Goal: Task Accomplishment & Management: Use online tool/utility

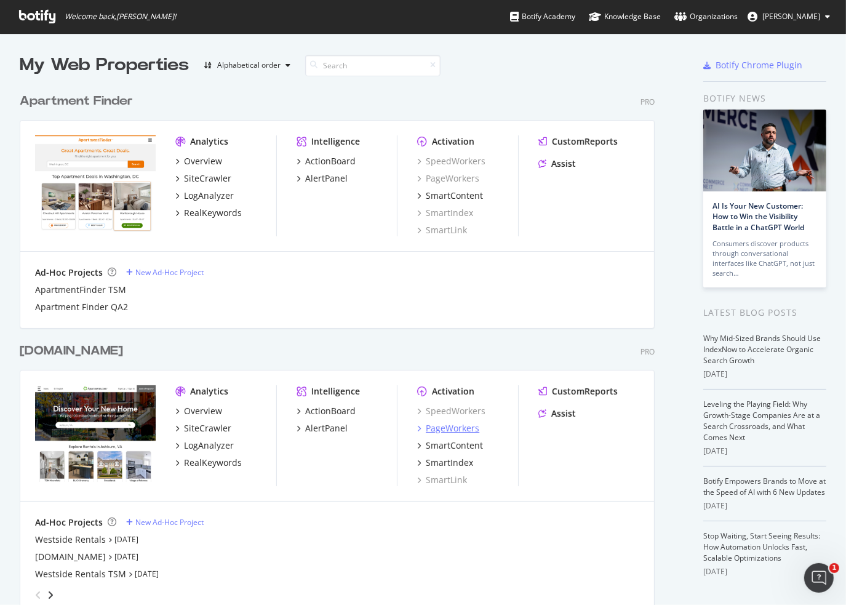
click at [449, 428] on div "PageWorkers" at bounding box center [453, 428] width 54 height 12
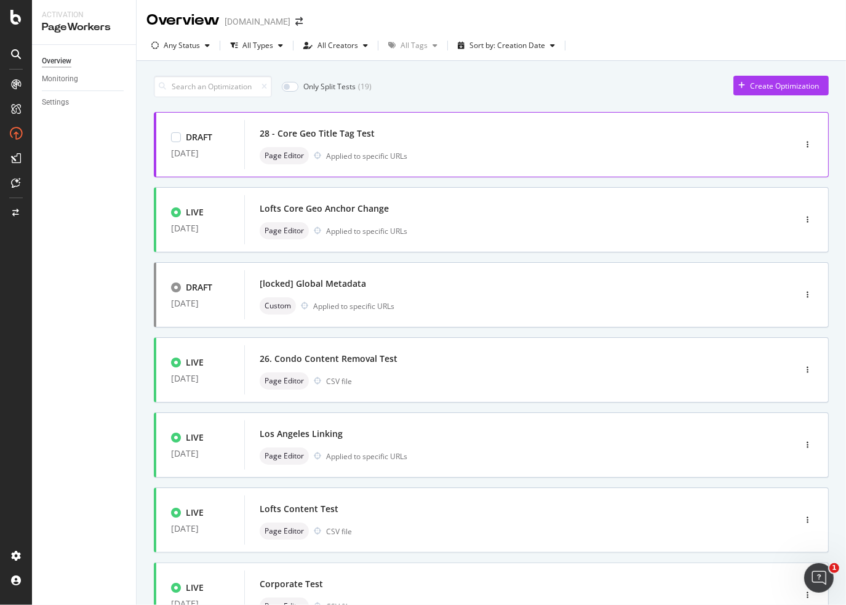
click at [379, 139] on div "28 - Core Geo Title Tag Test" at bounding box center [501, 133] width 483 height 17
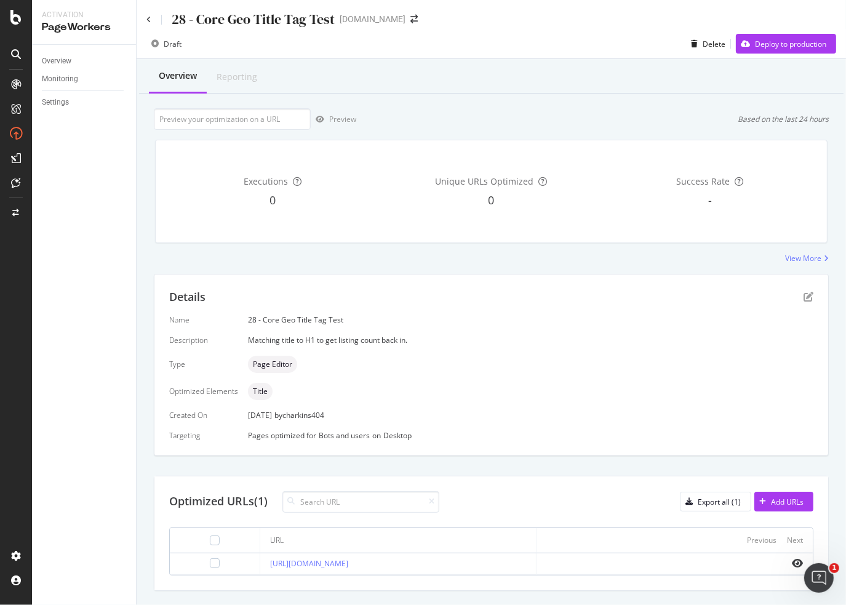
click at [69, 424] on div "Overview Monitoring Settings" at bounding box center [84, 325] width 104 height 560
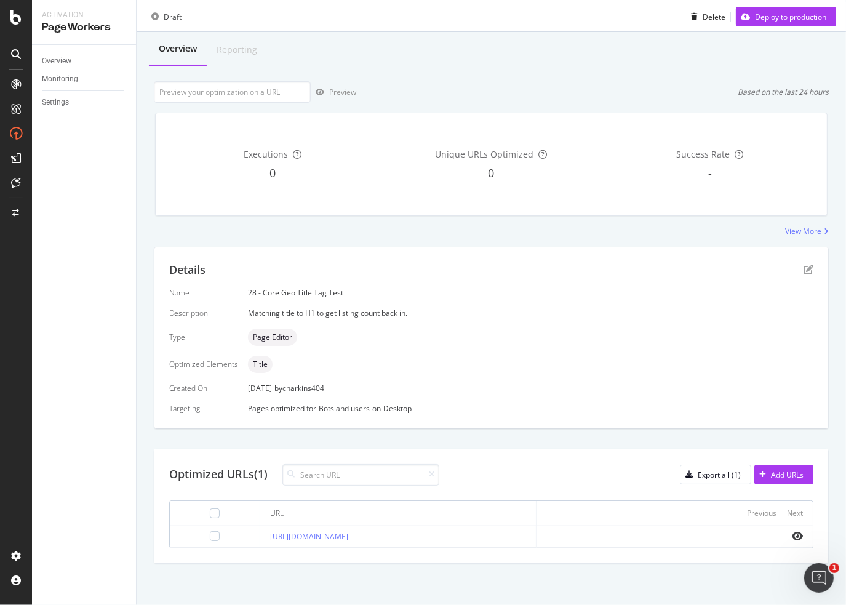
scroll to position [27, 0]
click at [771, 478] on div "Add URLs" at bounding box center [787, 475] width 33 height 10
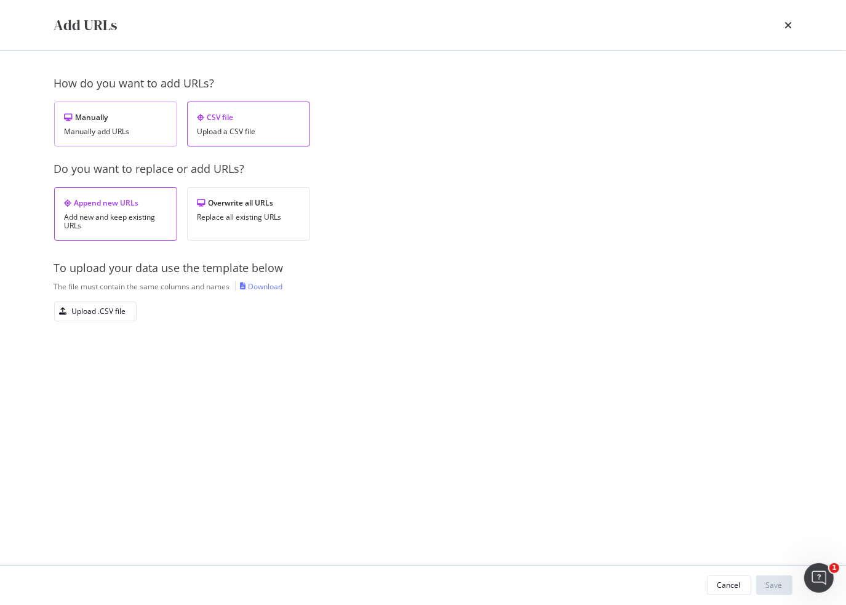
click at [74, 114] on div "Manually" at bounding box center [116, 117] width 102 height 10
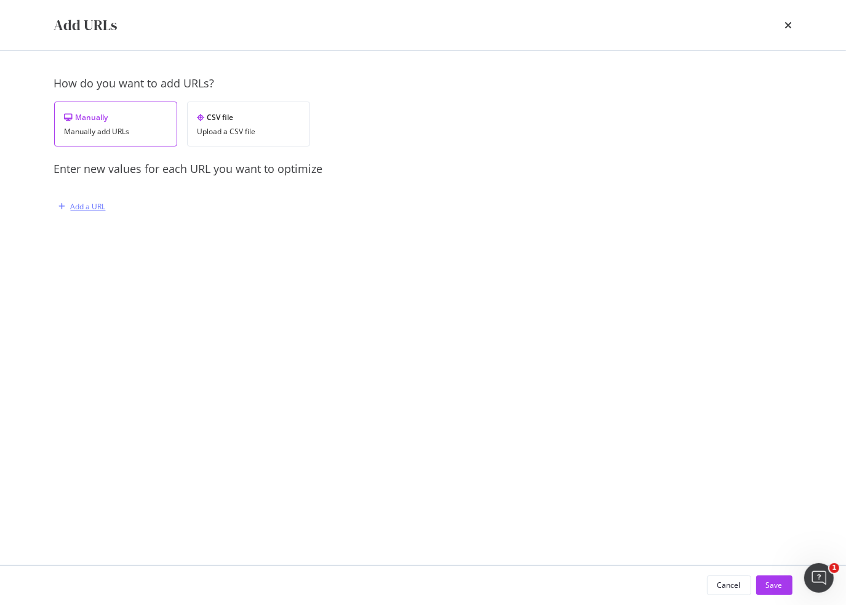
click at [98, 205] on div "Add a URL" at bounding box center [88, 206] width 35 height 10
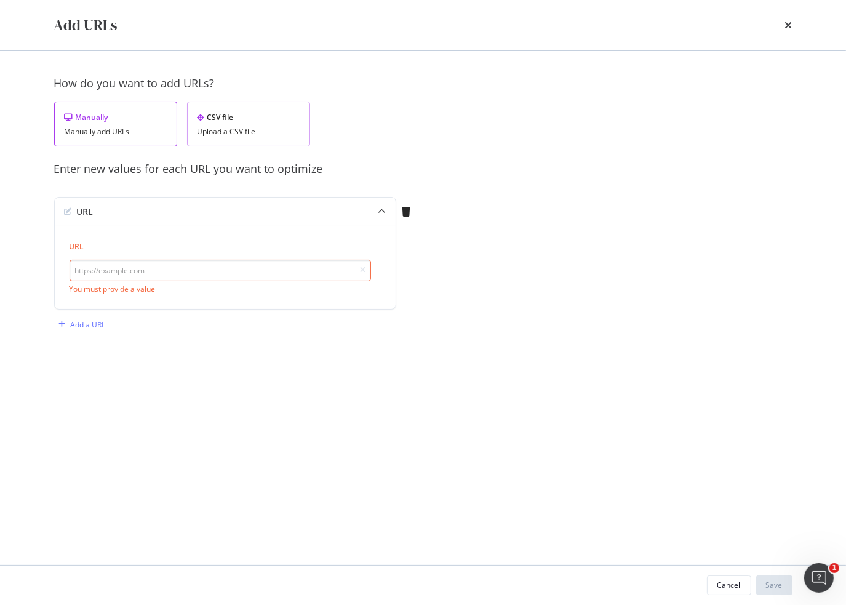
click at [244, 124] on div "CSV file Upload a CSV file" at bounding box center [248, 124] width 123 height 45
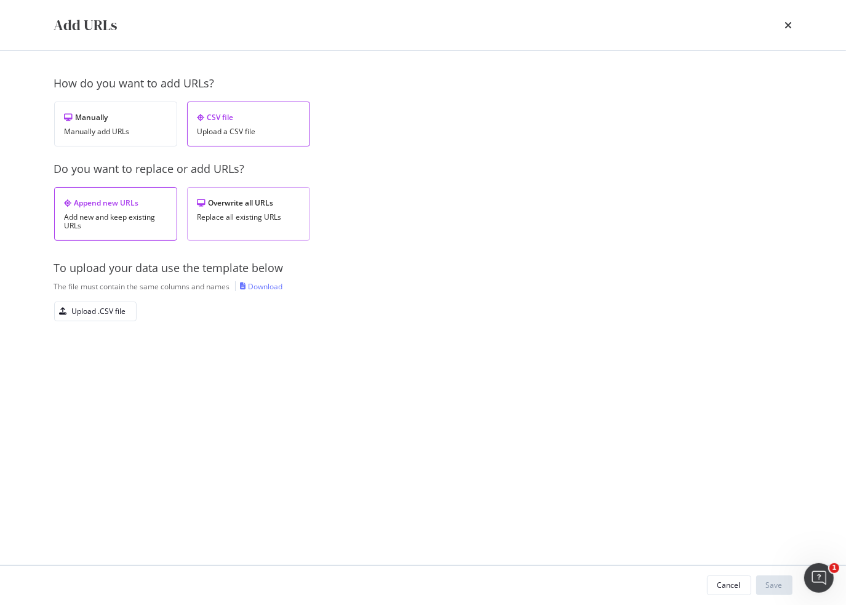
click at [226, 219] on div "Replace all existing URLs" at bounding box center [249, 217] width 102 height 9
click at [269, 292] on div "To upload your data use the template below The file must contain the same colum…" at bounding box center [423, 290] width 739 height 61
click at [266, 287] on div "Download" at bounding box center [266, 286] width 34 height 10
click at [108, 311] on div "Upload .CSV file" at bounding box center [99, 311] width 54 height 10
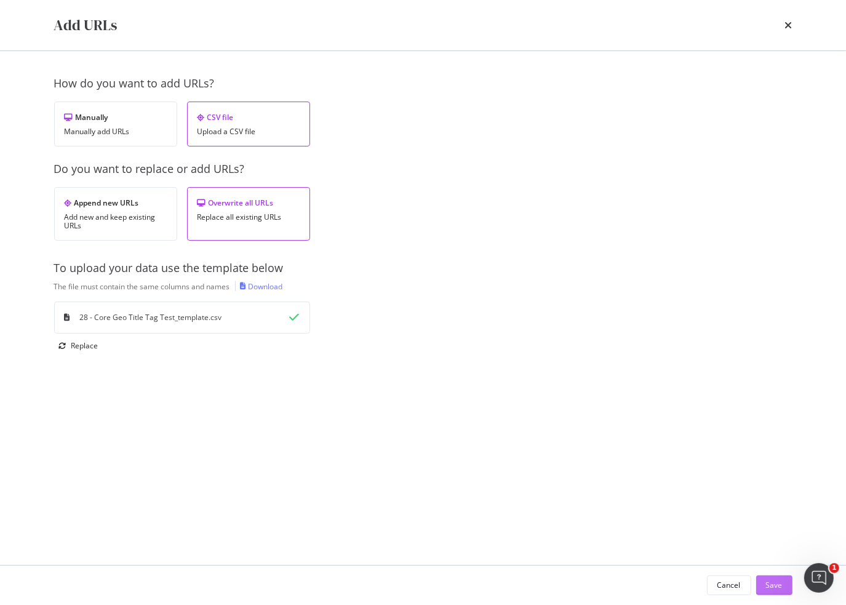
click at [777, 590] on div "Save" at bounding box center [774, 585] width 17 height 10
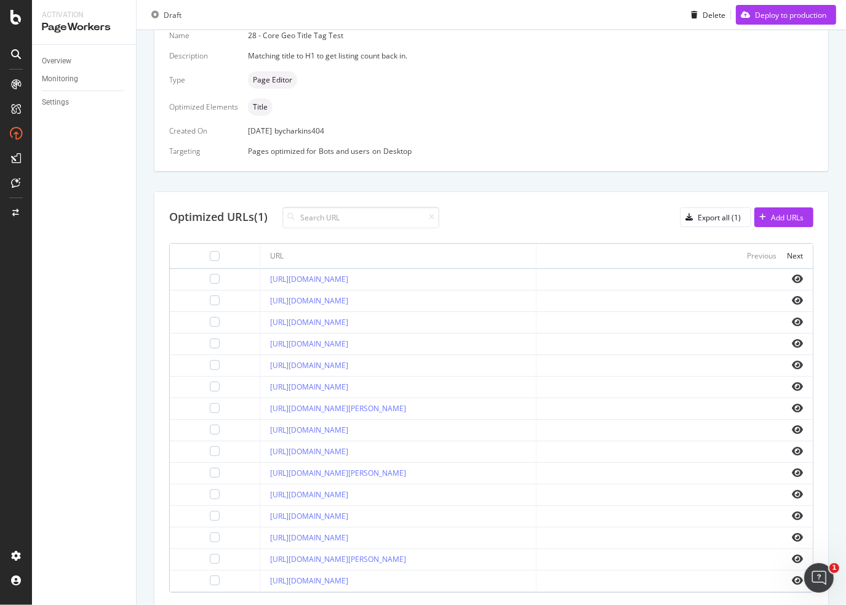
scroll to position [327, 0]
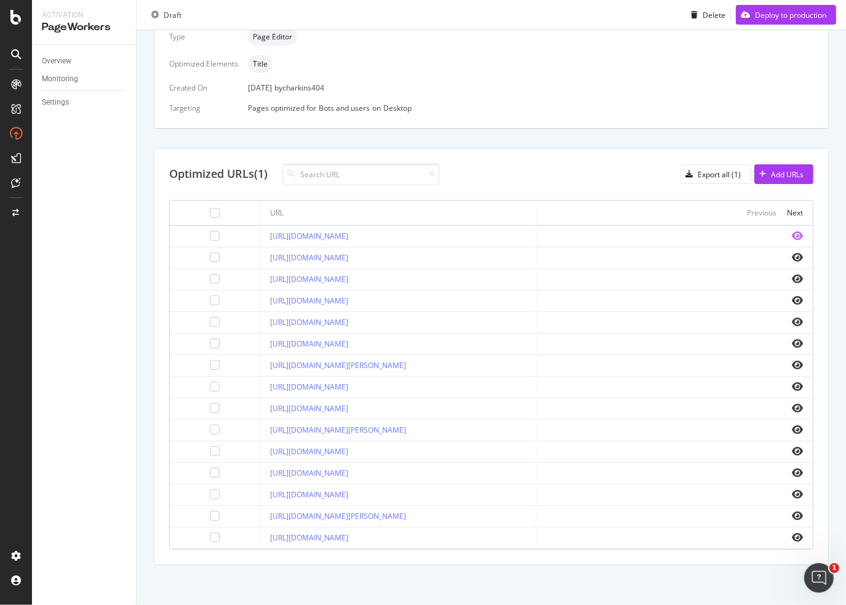
click at [792, 236] on icon "eye" at bounding box center [797, 236] width 11 height 10
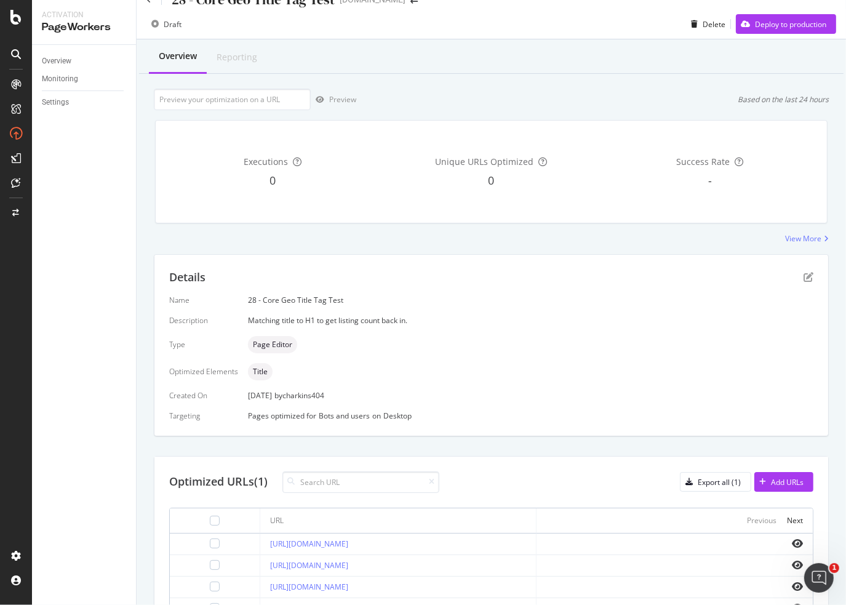
scroll to position [0, 0]
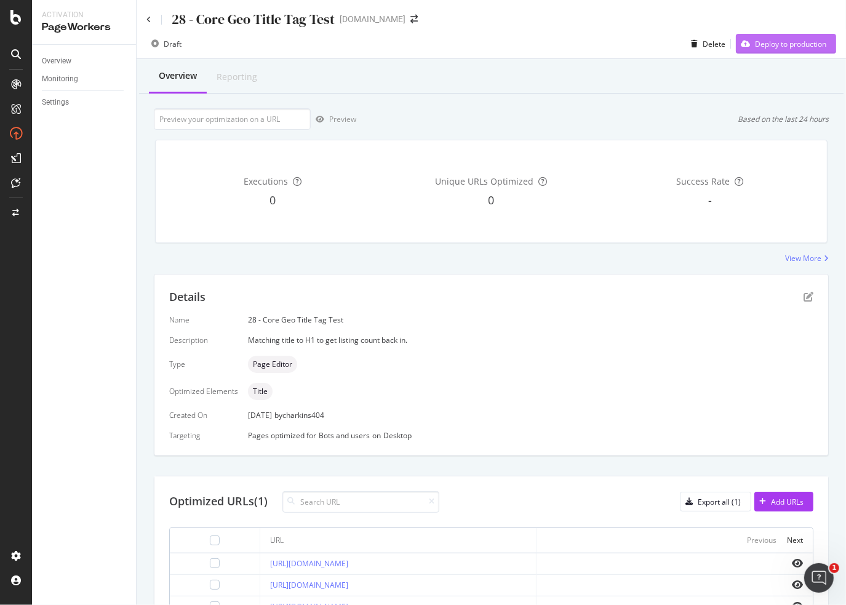
click at [775, 49] on div "Deploy to production" at bounding box center [790, 44] width 71 height 10
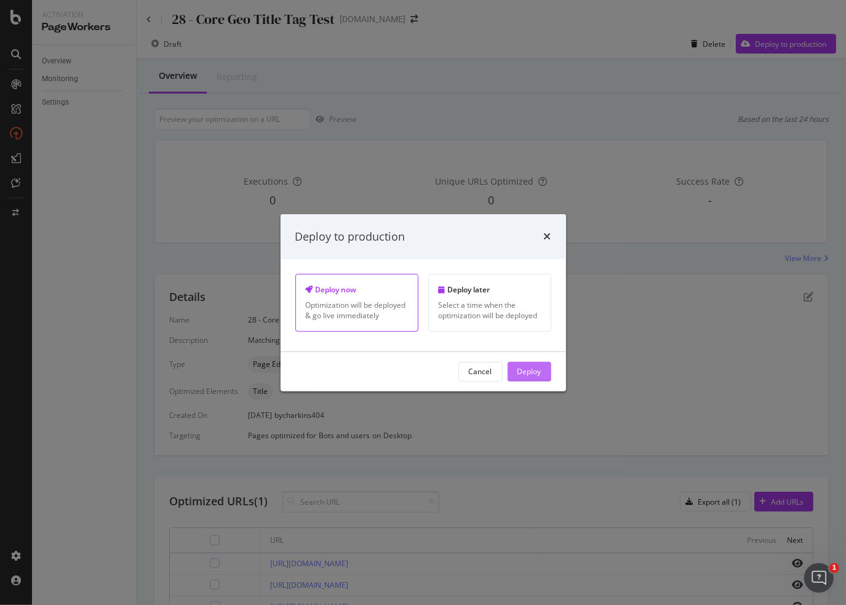
click at [537, 372] on div "Deploy" at bounding box center [530, 371] width 24 height 10
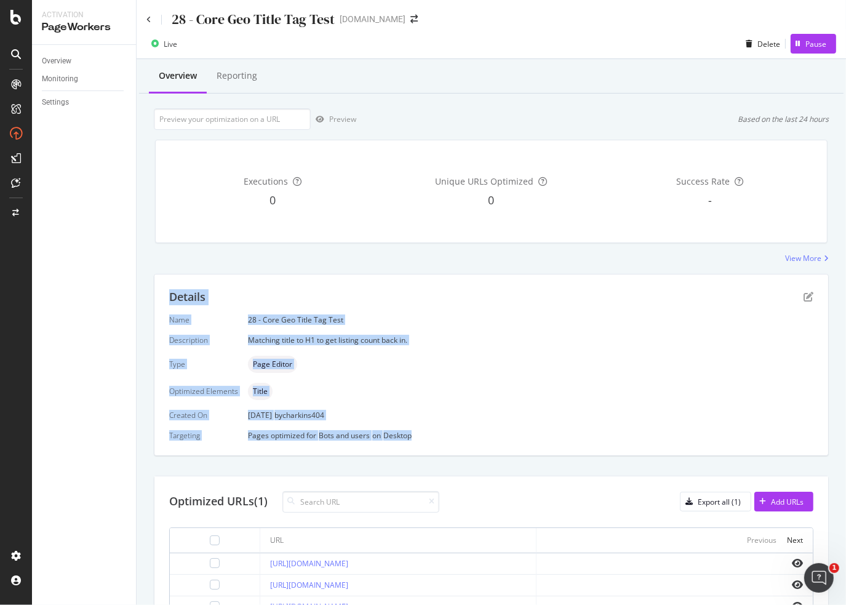
drag, startPoint x: 441, startPoint y: 436, endPoint x: 156, endPoint y: 290, distance: 319.6
click at [156, 290] on div "Details Name 28 - Core Geo Title Tag Test Description Matching title to H1 to g…" at bounding box center [492, 365] width 674 height 181
copy div "Details Name 28 - Core Geo Title Tag Test Description Matching title to H1 to g…"
click at [150, 17] on icon at bounding box center [149, 19] width 5 height 7
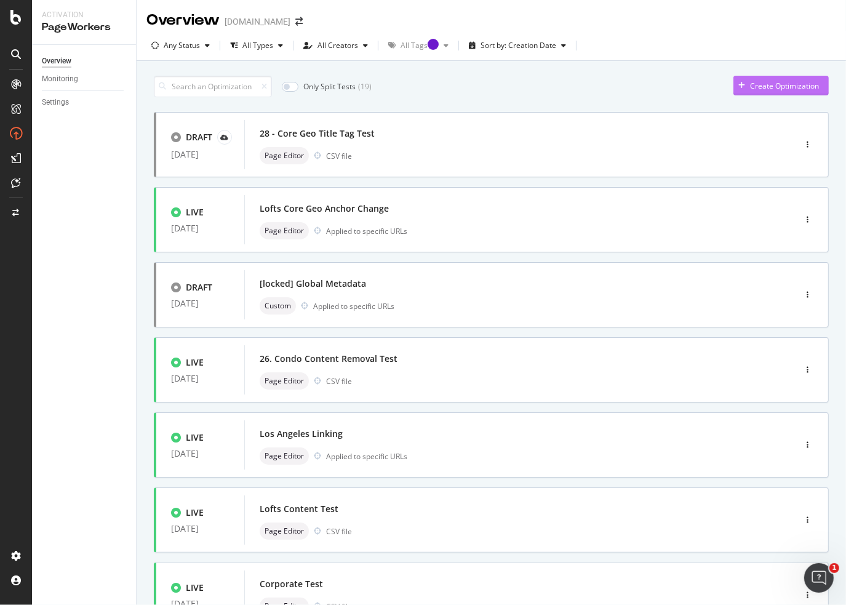
click at [774, 88] on div "Create Optimization" at bounding box center [784, 86] width 69 height 10
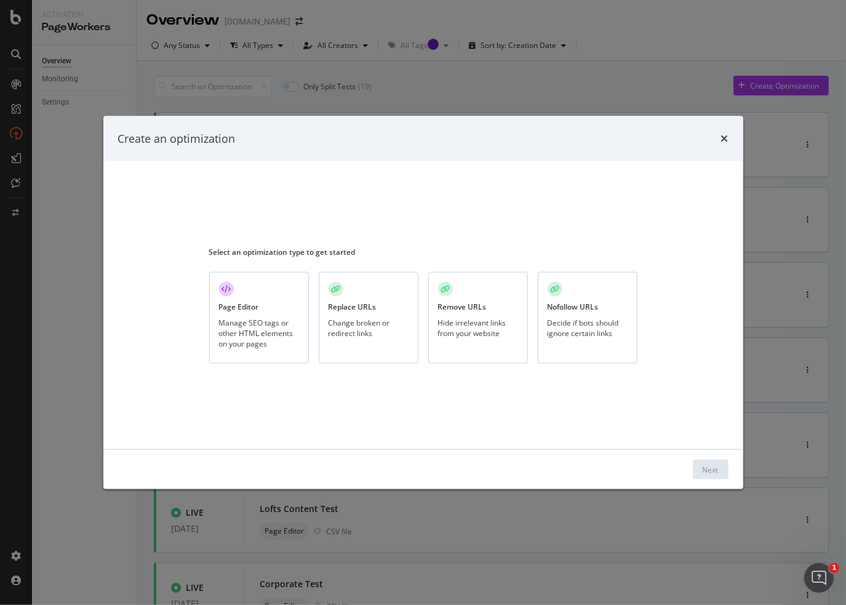
click at [251, 327] on div "Manage SEO tags or other HTML elements on your pages" at bounding box center [259, 332] width 80 height 31
click at [712, 472] on div "Next" at bounding box center [711, 469] width 16 height 10
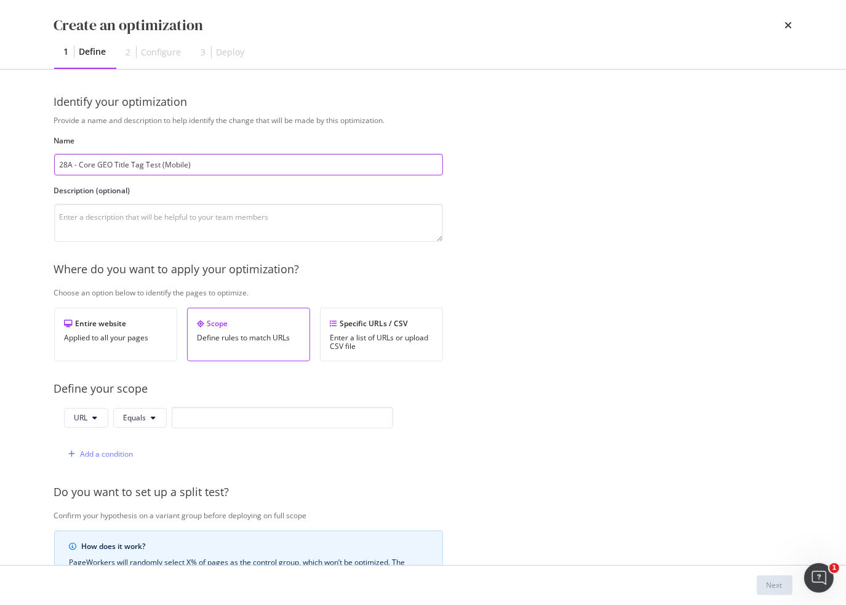
type input "28A - Core GEO Title Tag Test (Mobile)"
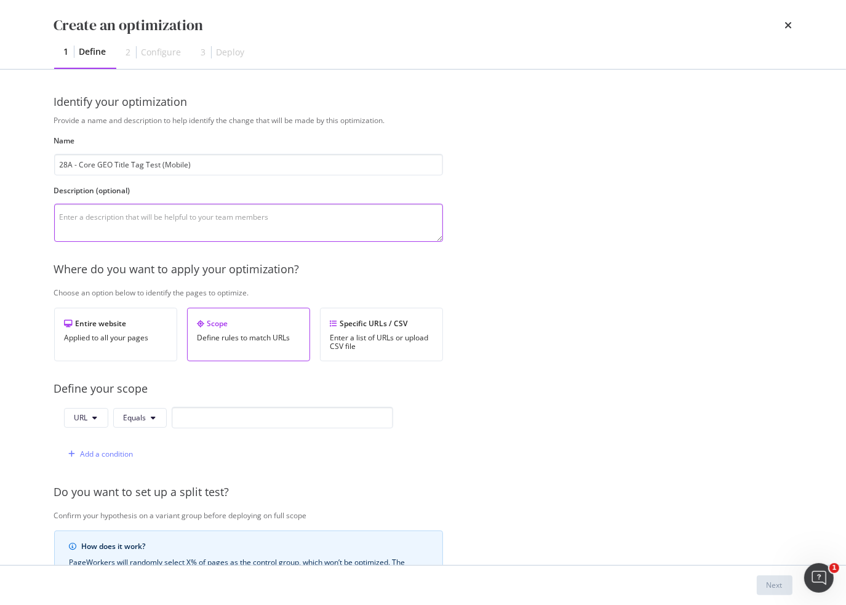
click at [204, 221] on textarea "modal" at bounding box center [248, 223] width 389 height 38
paste textarea "Matching title to H1 to get listing count back in."
type textarea "Matching title to H1 to get listing count back in. For Mobile version of SRP."
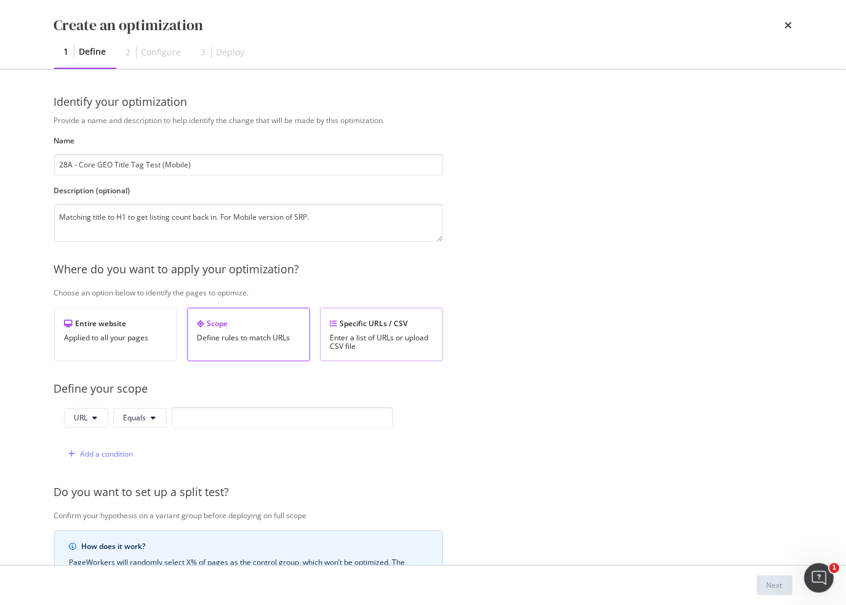
click at [377, 342] on div "Enter a list of URLs or upload CSV file" at bounding box center [382, 342] width 102 height 17
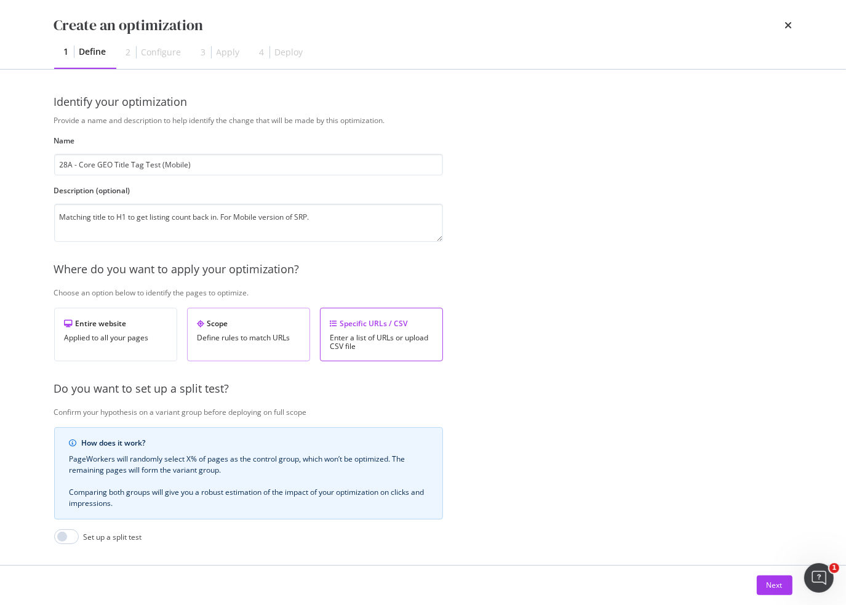
click at [236, 334] on div "Define rules to match URLs" at bounding box center [249, 338] width 102 height 9
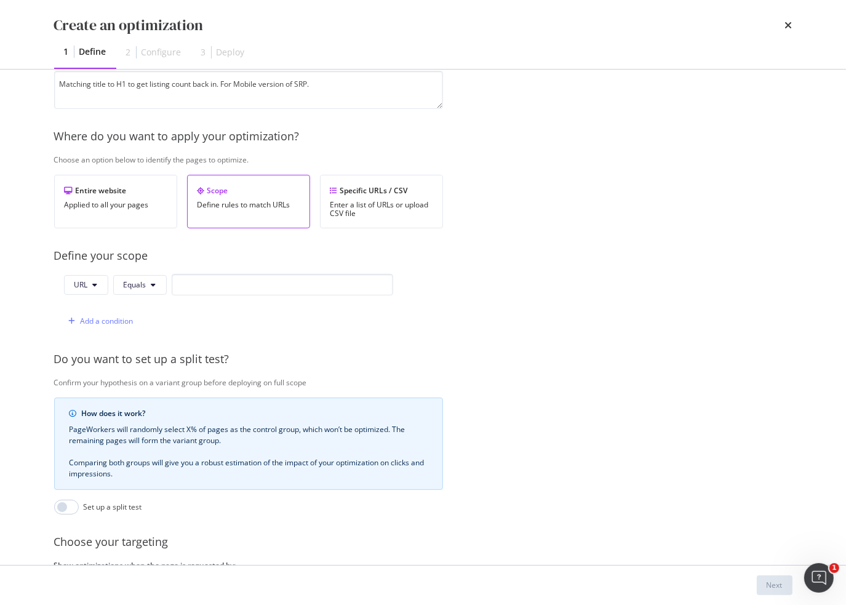
scroll to position [62, 0]
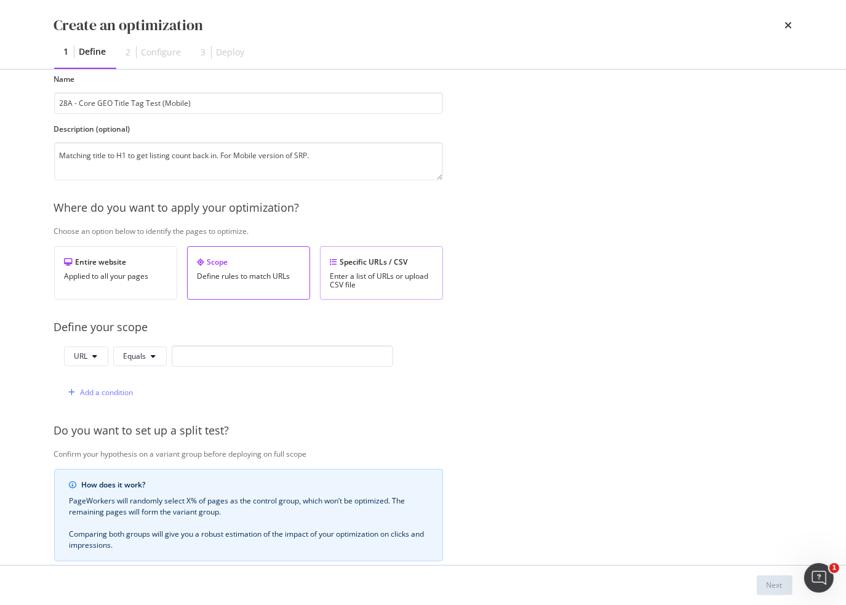
click at [375, 283] on div "Enter a list of URLs or upload CSV file" at bounding box center [382, 280] width 102 height 17
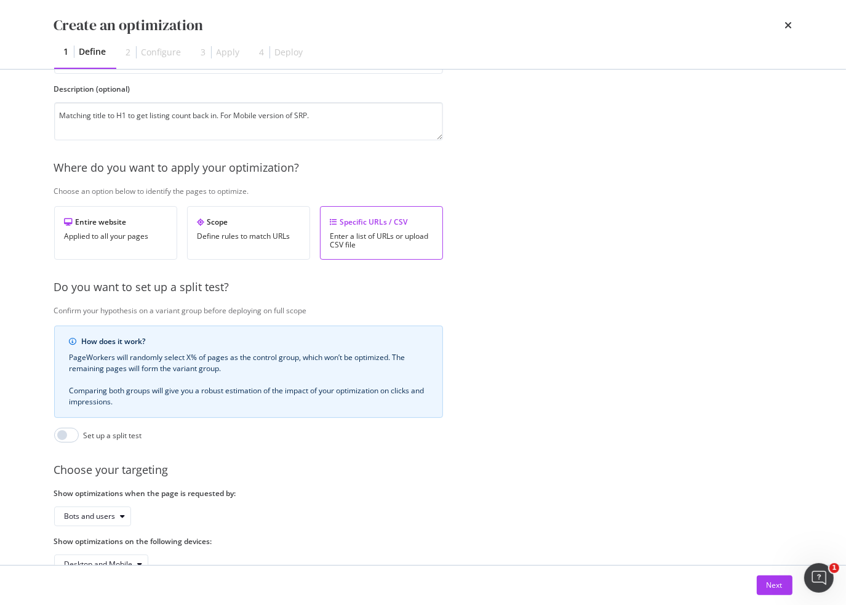
scroll to position [143, 0]
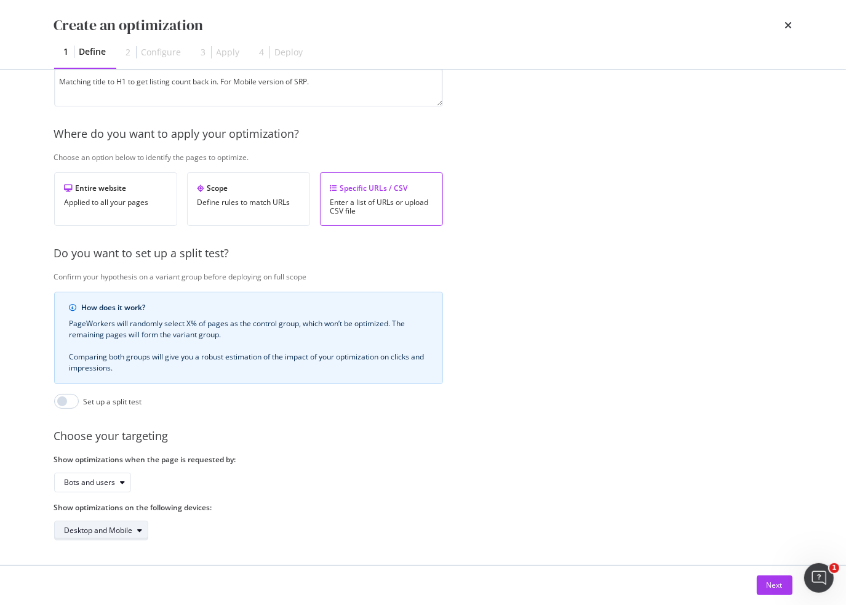
click at [130, 527] on div "Desktop and Mobile" at bounding box center [99, 530] width 68 height 7
click at [101, 588] on div "Mobile" at bounding box center [105, 582] width 93 height 15
click at [771, 589] on div "Next" at bounding box center [775, 585] width 16 height 10
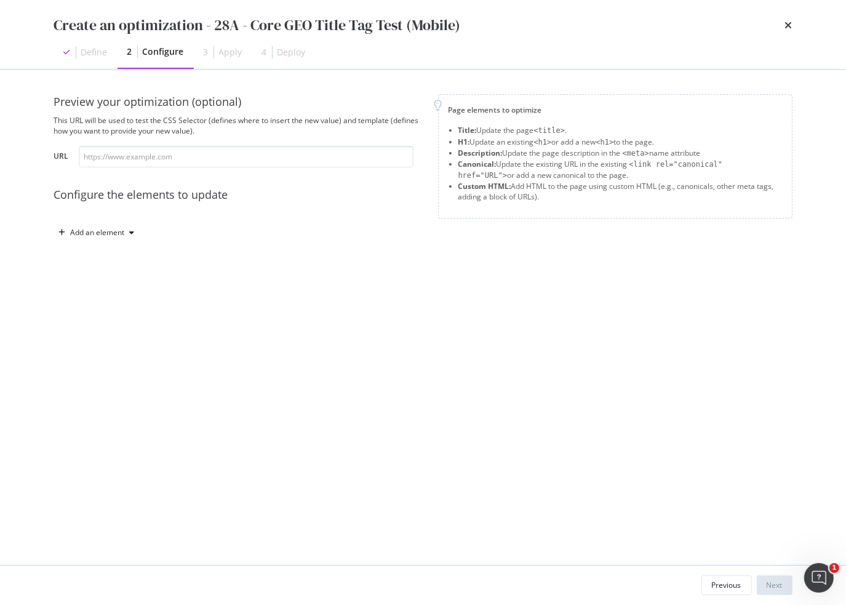
scroll to position [0, 0]
click at [255, 157] on input "modal" at bounding box center [246, 157] width 335 height 22
paste input "https://www.apartments.com/pueblo-co/"
type input "https://www.apartments.com/pueblo-co/"
click at [62, 235] on icon "modal" at bounding box center [62, 232] width 7 height 7
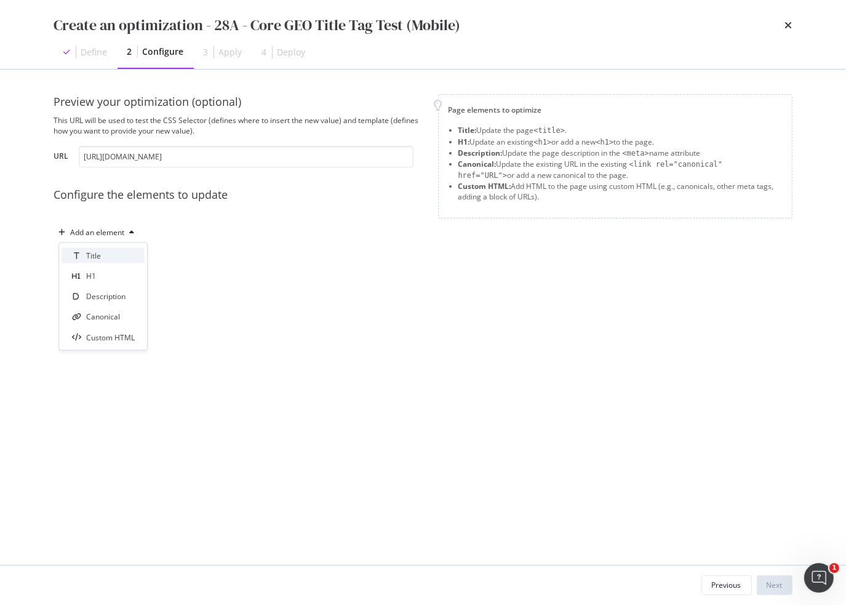
click at [84, 255] on div "Title" at bounding box center [103, 255] width 83 height 15
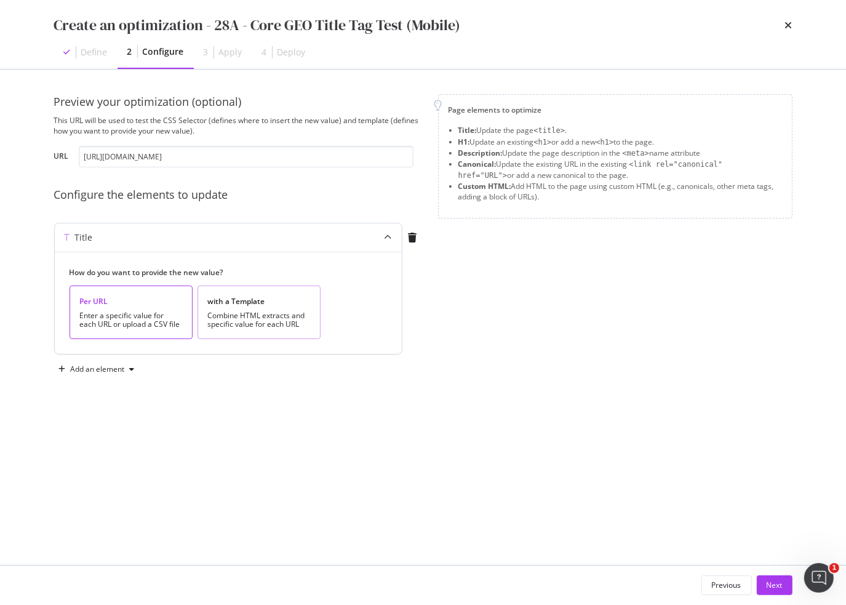
drag, startPoint x: 256, startPoint y: 324, endPoint x: 275, endPoint y: 338, distance: 23.8
click at [256, 323] on div "Combine HTML extracts and specific value for each URL" at bounding box center [259, 319] width 102 height 17
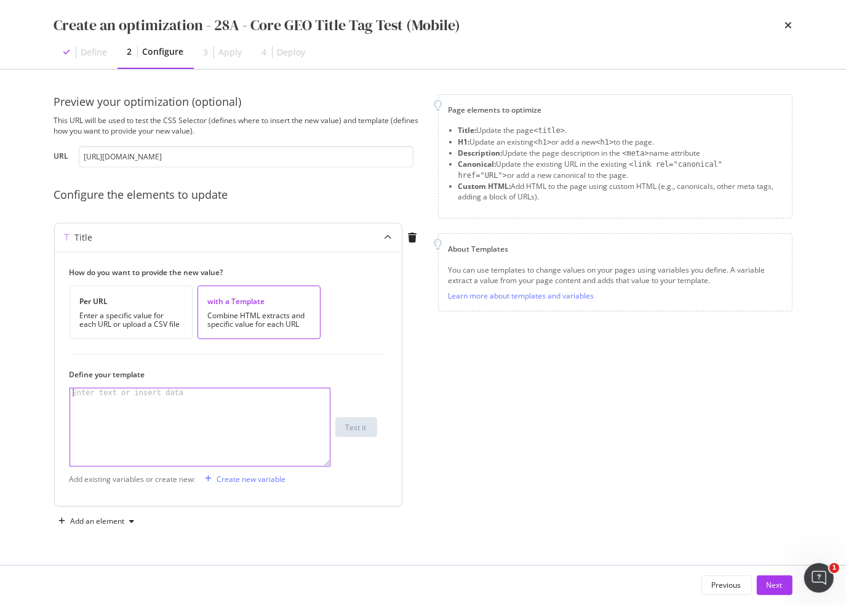
click at [190, 398] on div "modal" at bounding box center [200, 435] width 260 height 95
paste textarea "#placardSearchHeading"
type textarea "#placardSearchHeading"
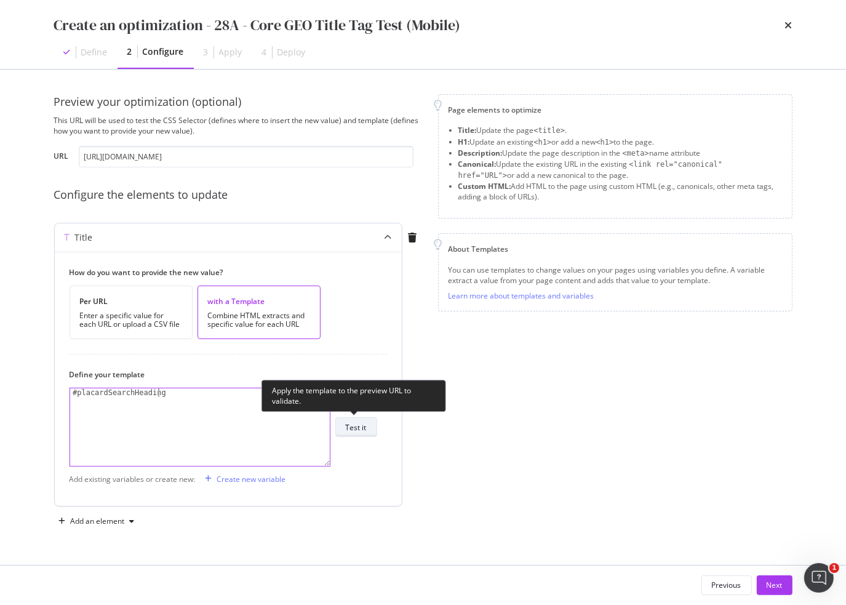
click at [355, 428] on div "Test it" at bounding box center [356, 427] width 21 height 10
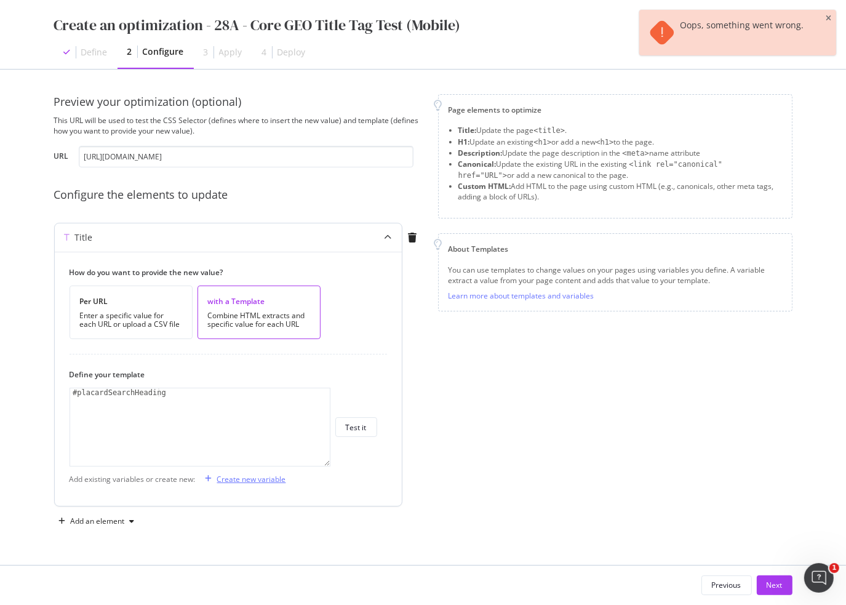
click at [243, 481] on div "Create new variable" at bounding box center [251, 479] width 69 height 10
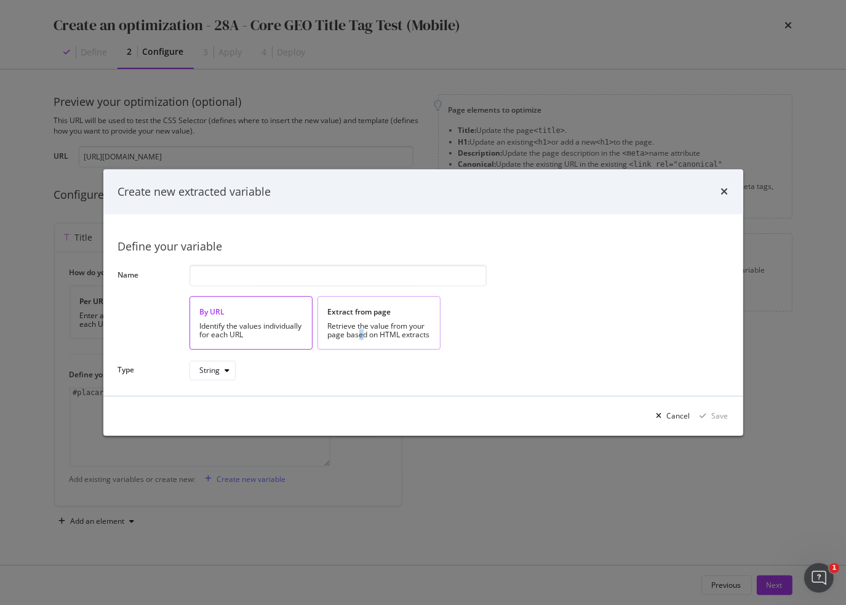
click at [362, 333] on div "Retrieve the value from your page based on HTML extracts" at bounding box center [379, 330] width 102 height 17
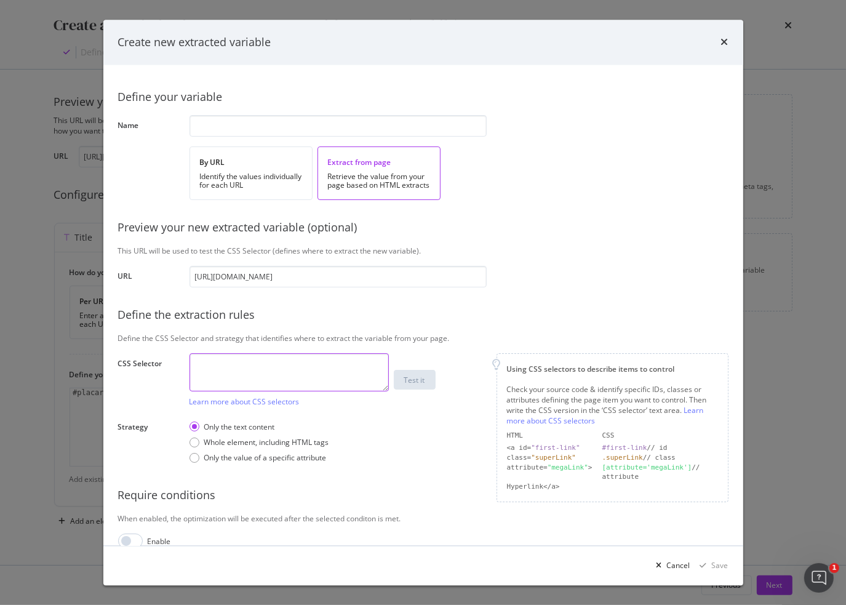
click at [314, 367] on textarea "modal" at bounding box center [289, 372] width 199 height 38
paste textarea "#placardSearchHeading"
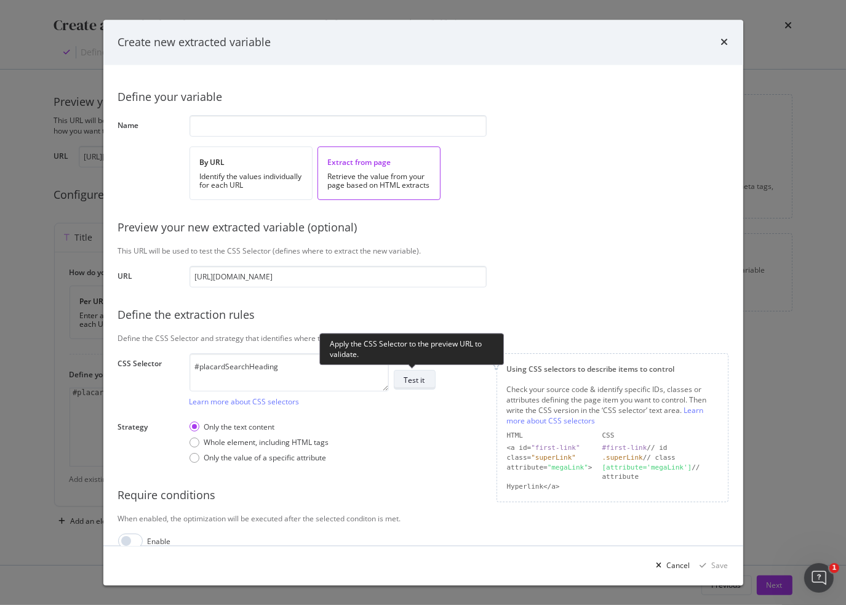
click at [419, 380] on div "Test it" at bounding box center [414, 380] width 21 height 10
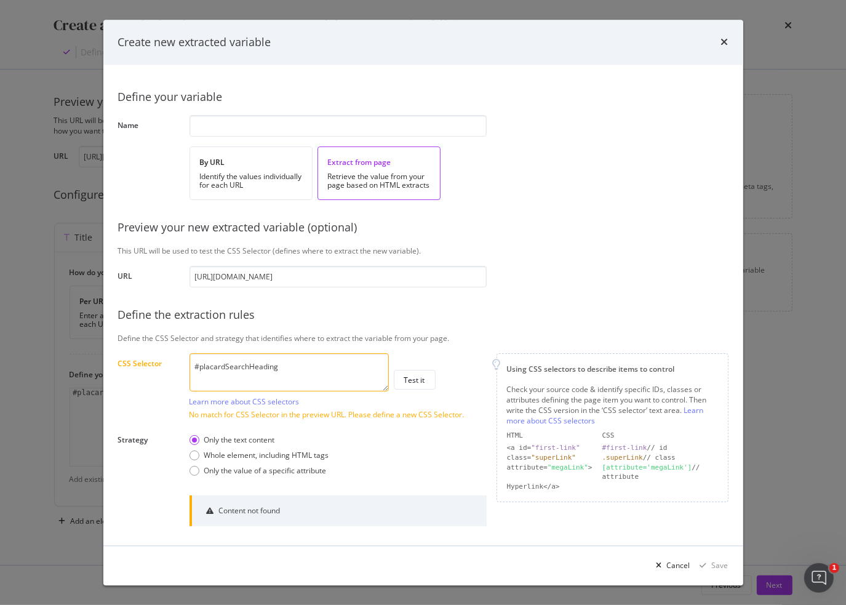
drag, startPoint x: 308, startPoint y: 361, endPoint x: 71, endPoint y: 336, distance: 237.7
click at [71, 336] on div "Create new extracted variable Define your variable Name By URL Identify the val…" at bounding box center [423, 302] width 846 height 605
paste textarea "h1HeaderSRPText"
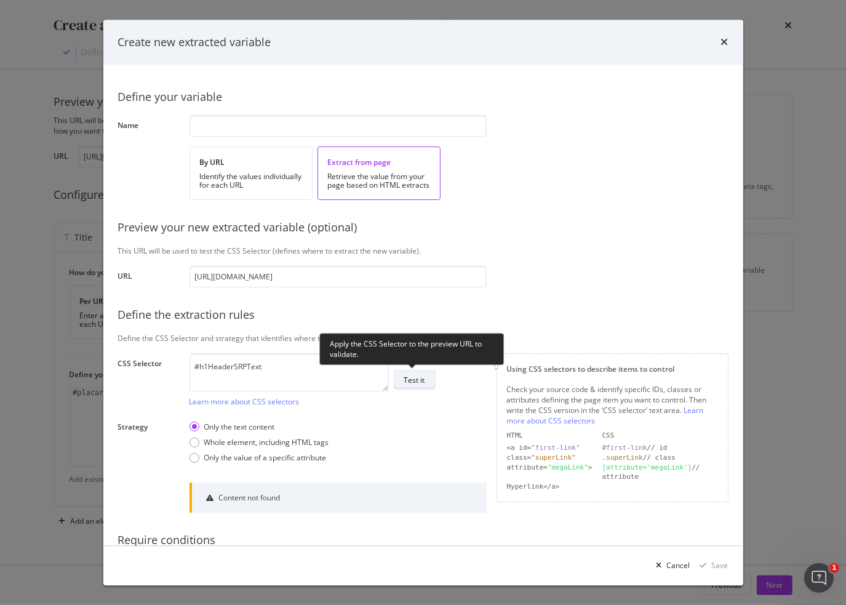
click at [422, 383] on div "Test it" at bounding box center [414, 380] width 21 height 10
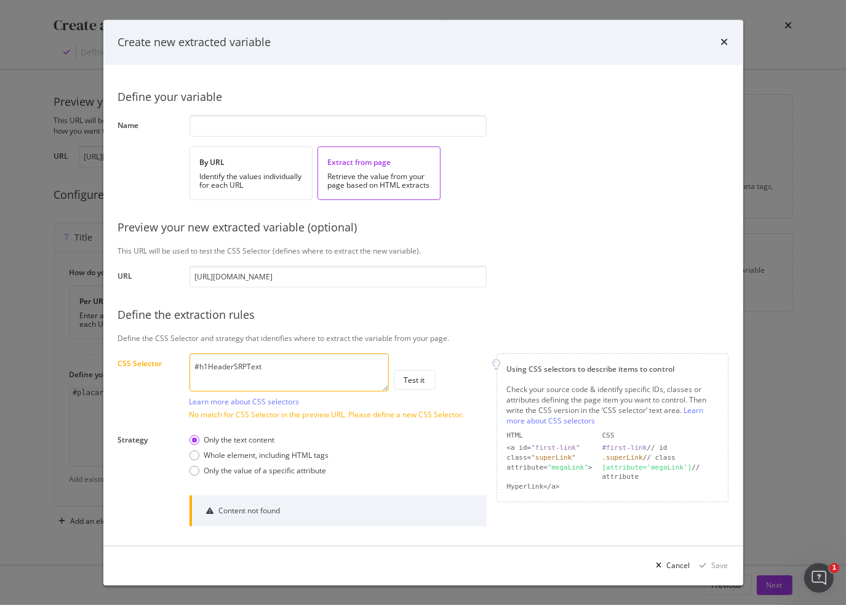
drag, startPoint x: 281, startPoint y: 366, endPoint x: 43, endPoint y: 334, distance: 239.7
click at [43, 334] on div "Create new extracted variable Define your variable Name By URL Identify the val…" at bounding box center [423, 302] width 846 height 605
paste textarea "mapNavCoun"
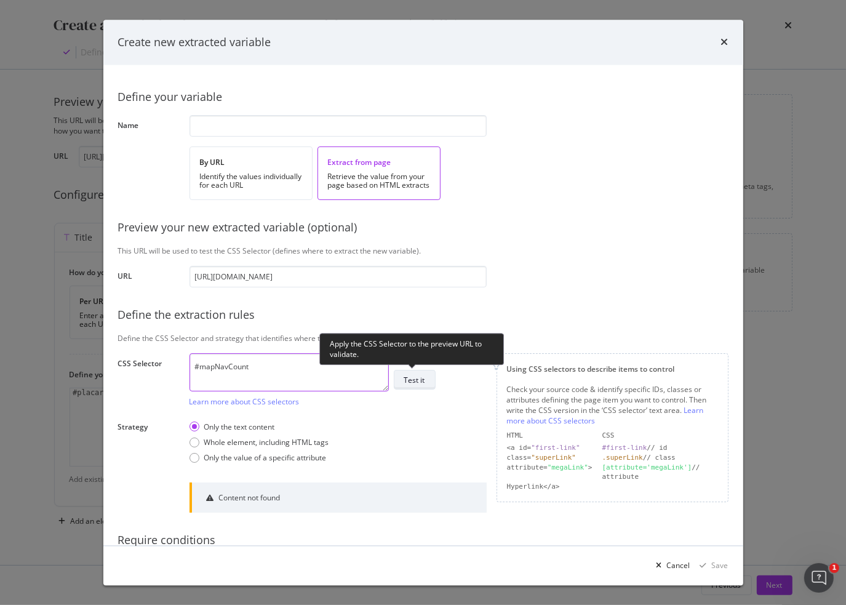
type textarea "#mapNavCount"
click at [419, 388] on div "Test it" at bounding box center [414, 380] width 21 height 17
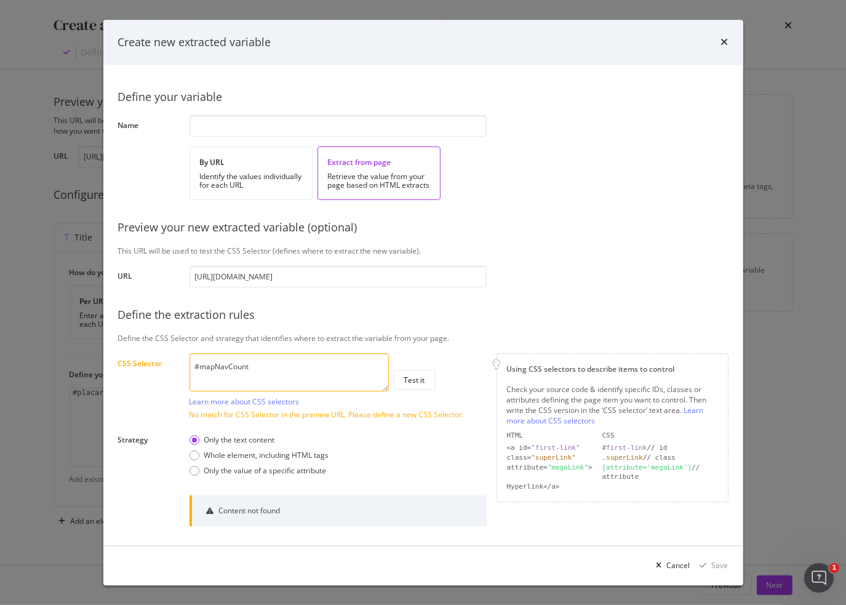
drag, startPoint x: 723, startPoint y: 43, endPoint x: 709, endPoint y: 76, distance: 35.8
click at [724, 43] on icon "times" at bounding box center [724, 43] width 7 height 10
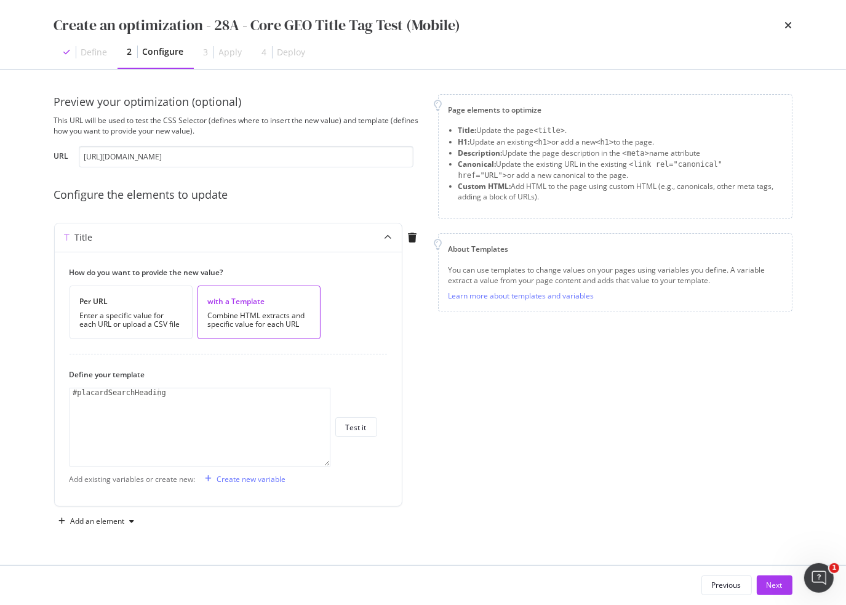
click at [92, 52] on div "Define" at bounding box center [94, 52] width 26 height 12
click at [729, 585] on div "Previous" at bounding box center [727, 585] width 30 height 10
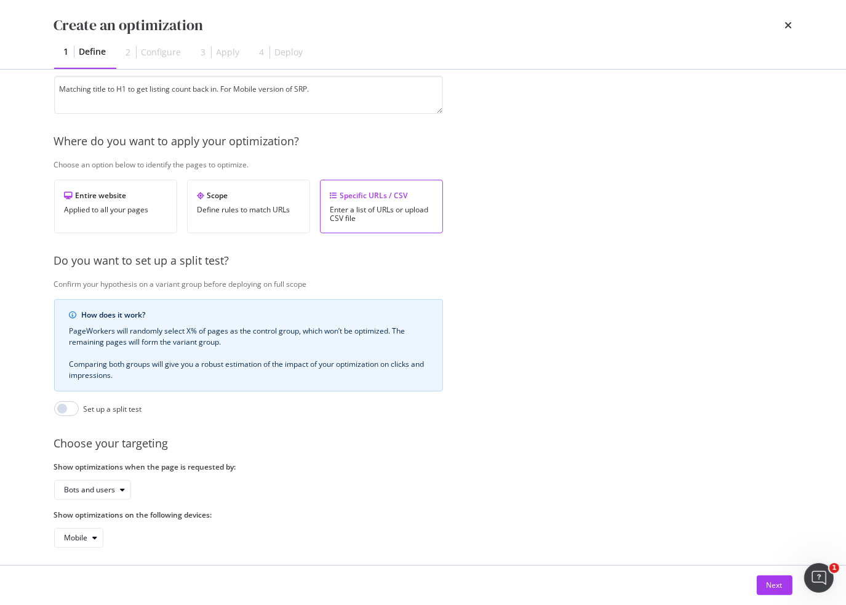
scroll to position [143, 0]
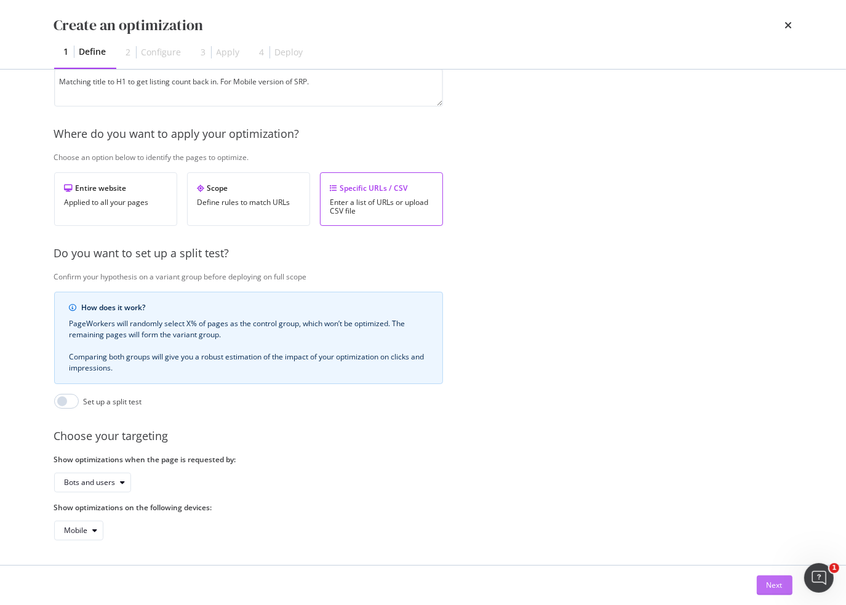
click at [779, 590] on div "Next" at bounding box center [775, 585] width 16 height 10
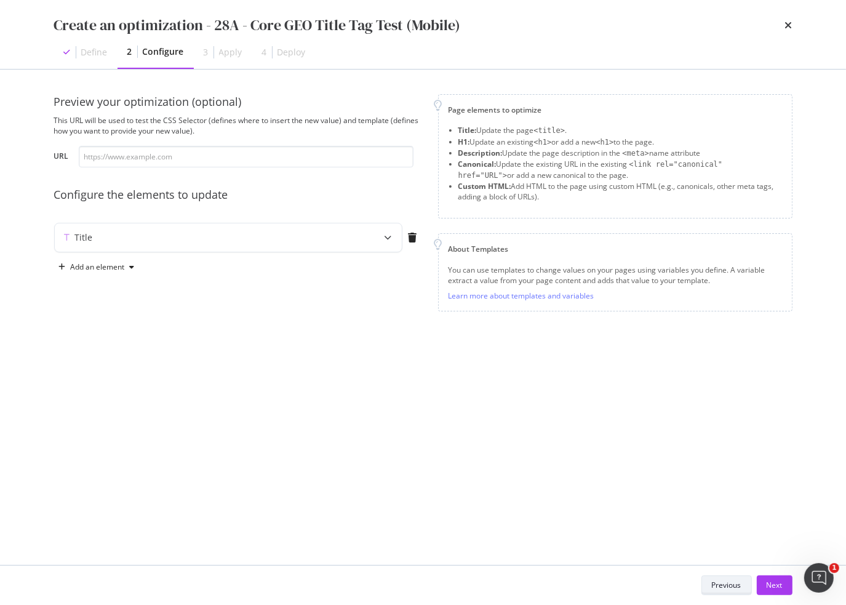
scroll to position [0, 0]
click at [121, 147] on input "modal" at bounding box center [246, 157] width 335 height 22
paste input "https://www.apartments.com/tulsa-ok/"
type input "https://www.apartments.com/tulsa-ok/"
click at [259, 240] on div "Title" at bounding box center [204, 237] width 299 height 12
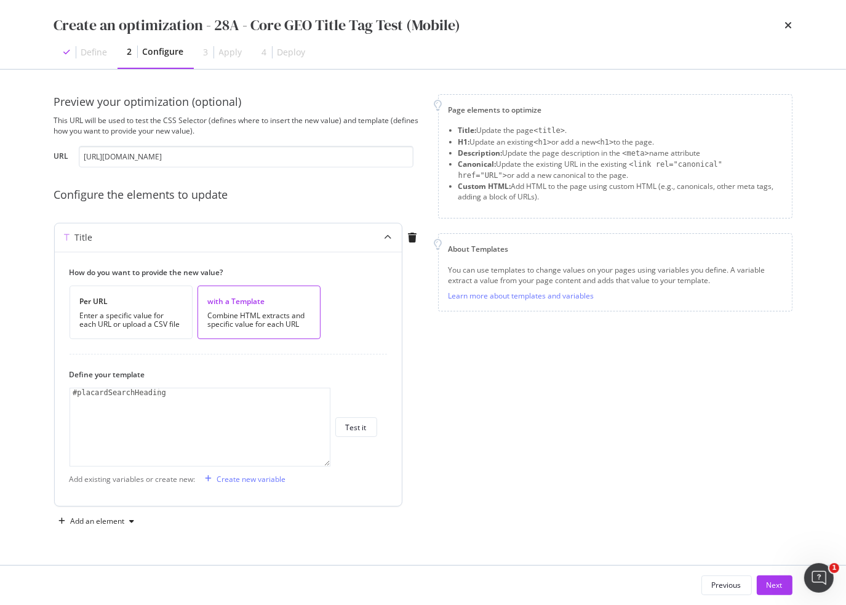
type textarea "#placardSearchHeading"
drag, startPoint x: 190, startPoint y: 388, endPoint x: -1, endPoint y: 383, distance: 190.3
click at [0, 383] on html "Activation PageWorkers Overview Monitoring Settings Overview Apartments.com Any…" at bounding box center [423, 302] width 846 height 605
drag, startPoint x: 164, startPoint y: 395, endPoint x: 15, endPoint y: 392, distance: 148.4
click at [17, 393] on div "Create an optimization - 28A - Core GEO Title Tag Test (Mobile) Define 2 Config…" at bounding box center [423, 302] width 846 height 605
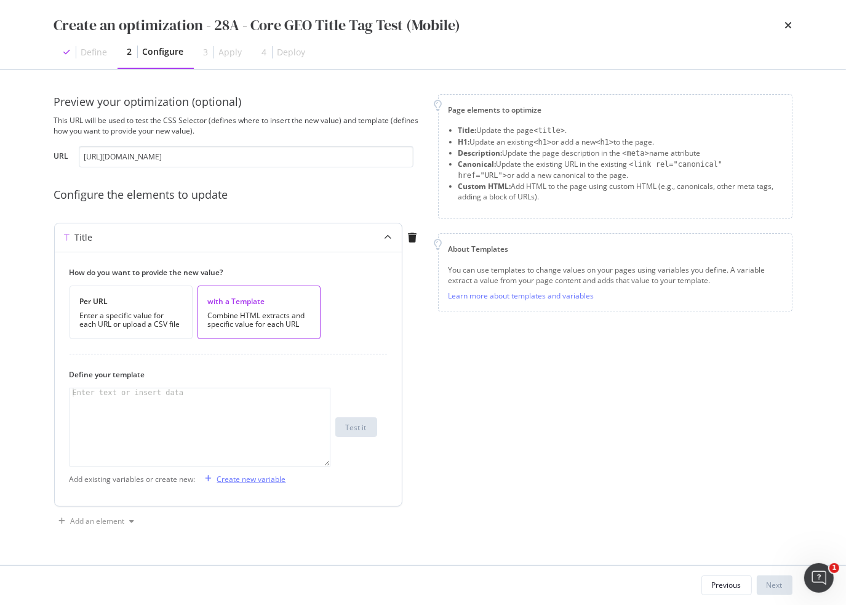
click at [236, 480] on div "Create new variable" at bounding box center [251, 479] width 69 height 10
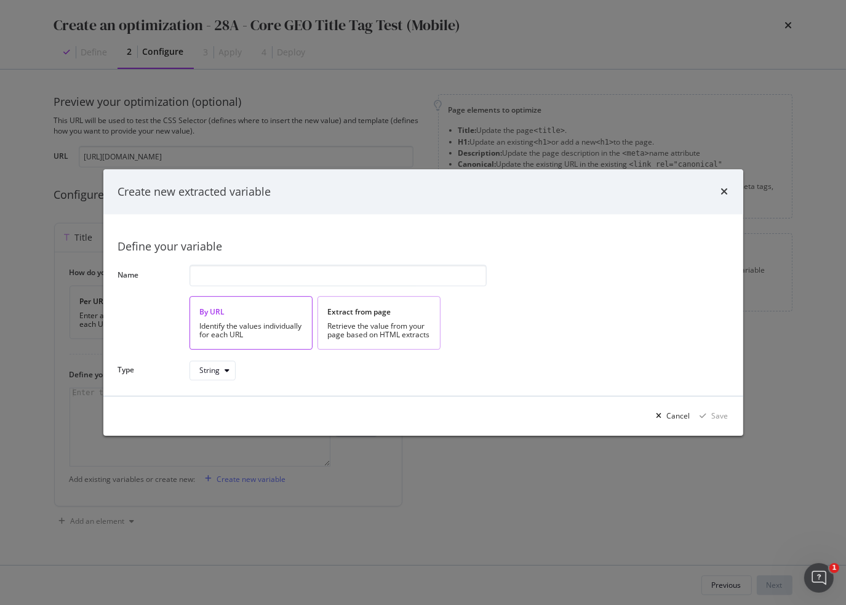
click at [390, 335] on div "Retrieve the value from your page based on HTML extracts" at bounding box center [379, 330] width 102 height 17
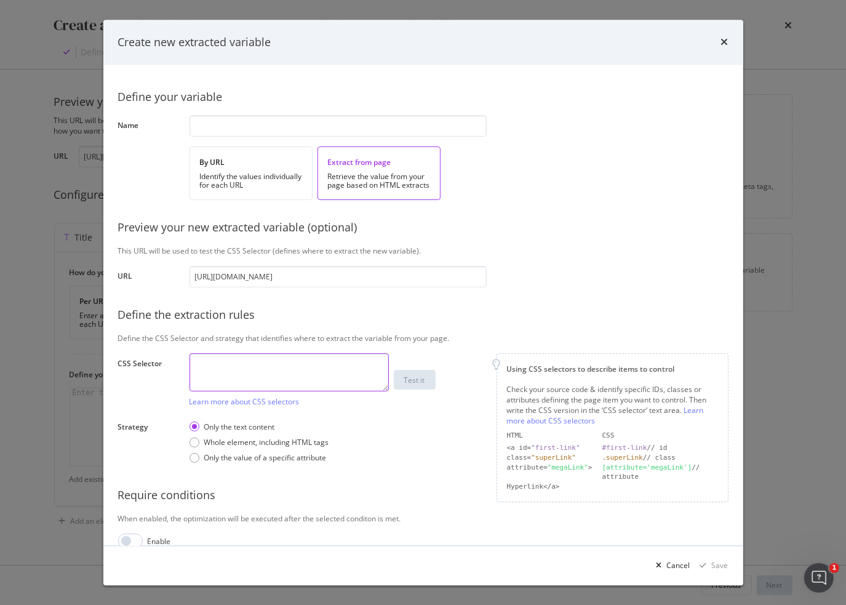
click at [279, 371] on textarea "modal" at bounding box center [289, 372] width 199 height 38
paste textarea "#h1HeaderSRPText"
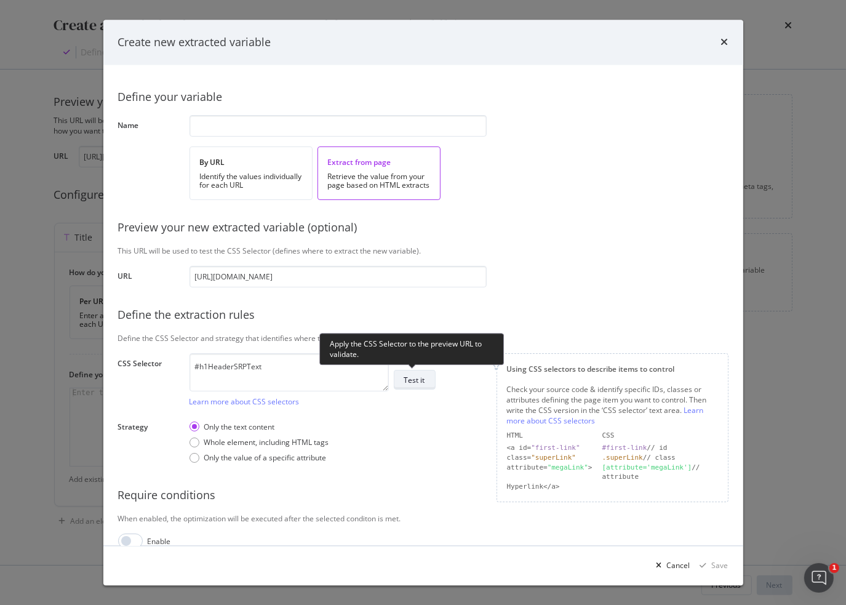
click at [411, 384] on div "Test it" at bounding box center [414, 380] width 21 height 10
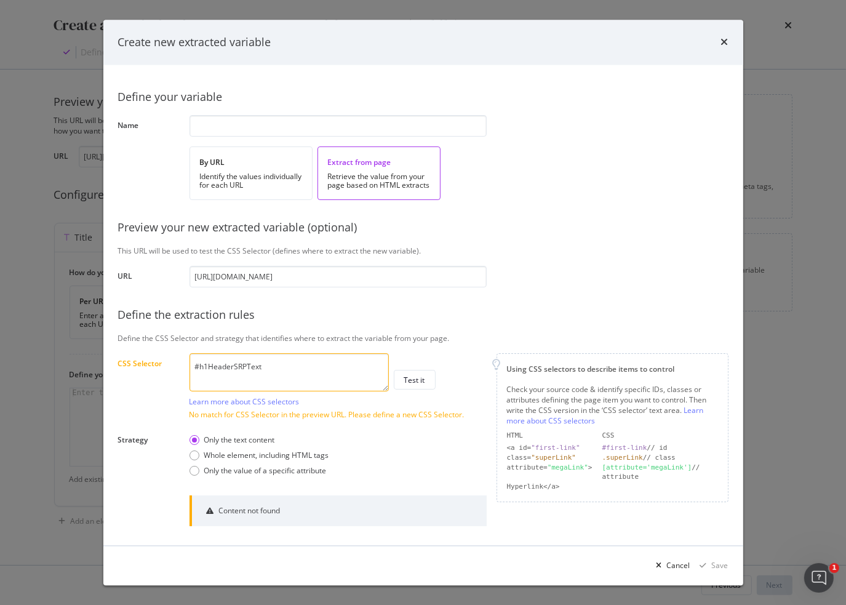
drag, startPoint x: 291, startPoint y: 369, endPoint x: 92, endPoint y: 362, distance: 199.0
click at [92, 362] on div "Create new extracted variable Define your variable Name By URL Identify the val…" at bounding box center [423, 302] width 846 height 605
paste textarea "placardSearchHeading"
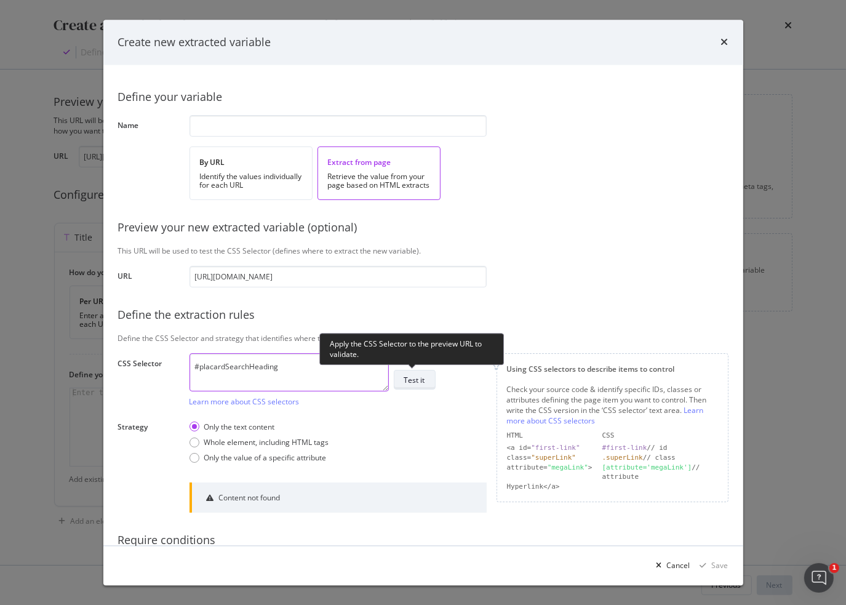
type textarea "#placardSearchHeading"
click at [422, 385] on div "Test it" at bounding box center [414, 380] width 21 height 10
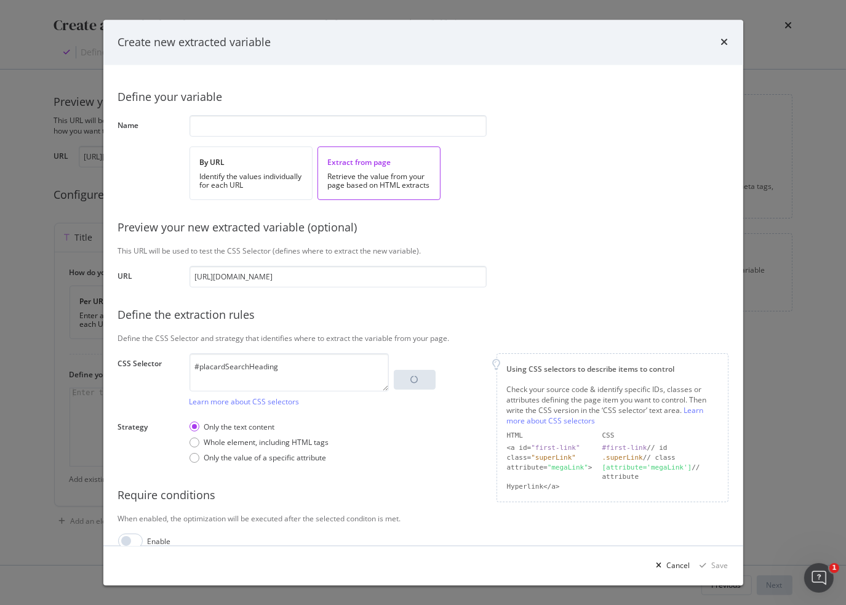
scroll to position [17, 0]
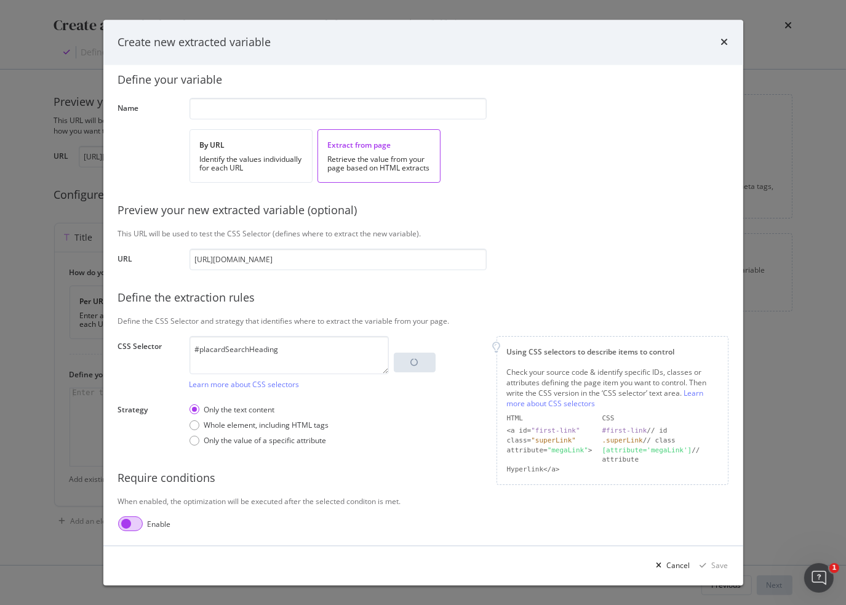
click at [134, 524] on input "modal" at bounding box center [130, 524] width 25 height 15
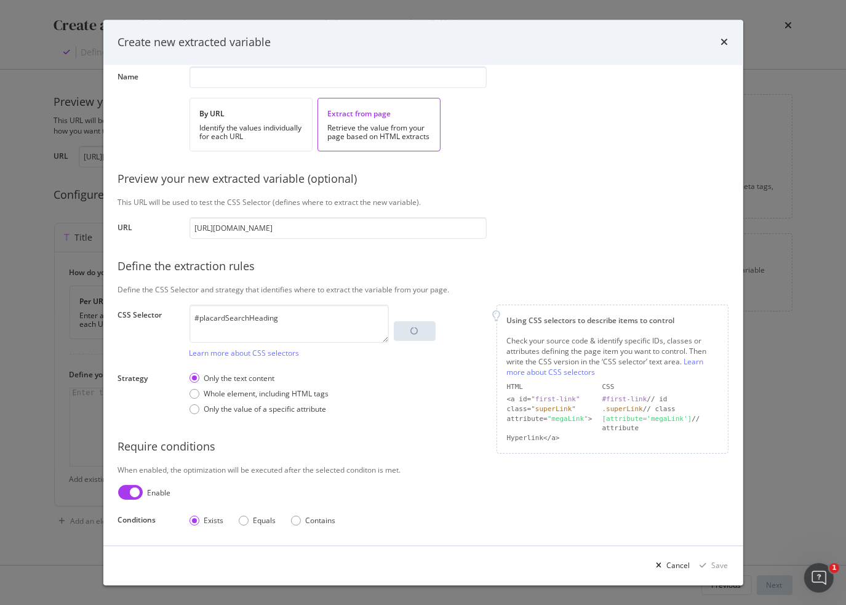
click at [126, 494] on input "modal" at bounding box center [130, 493] width 25 height 15
checkbox input "false"
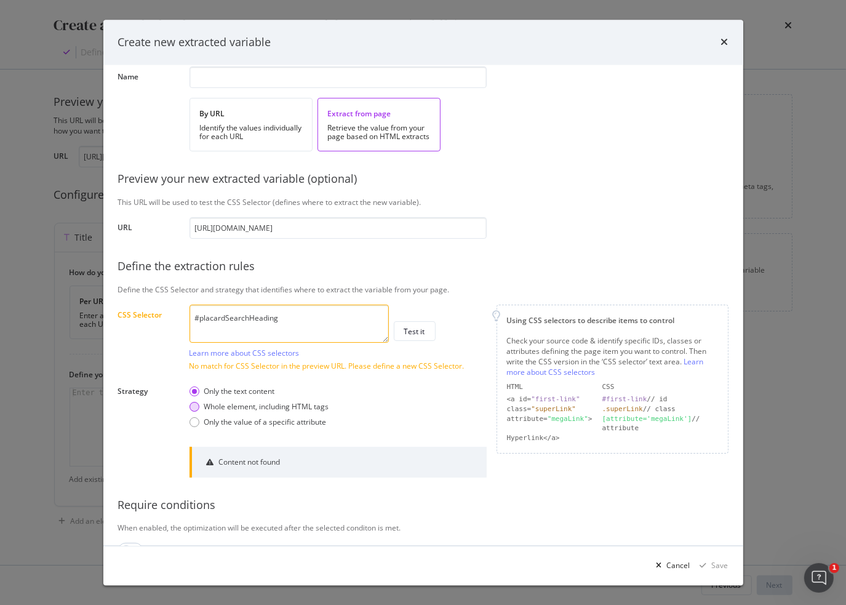
click at [199, 406] on div "Whole element, including HTML tags" at bounding box center [260, 407] width 140 height 10
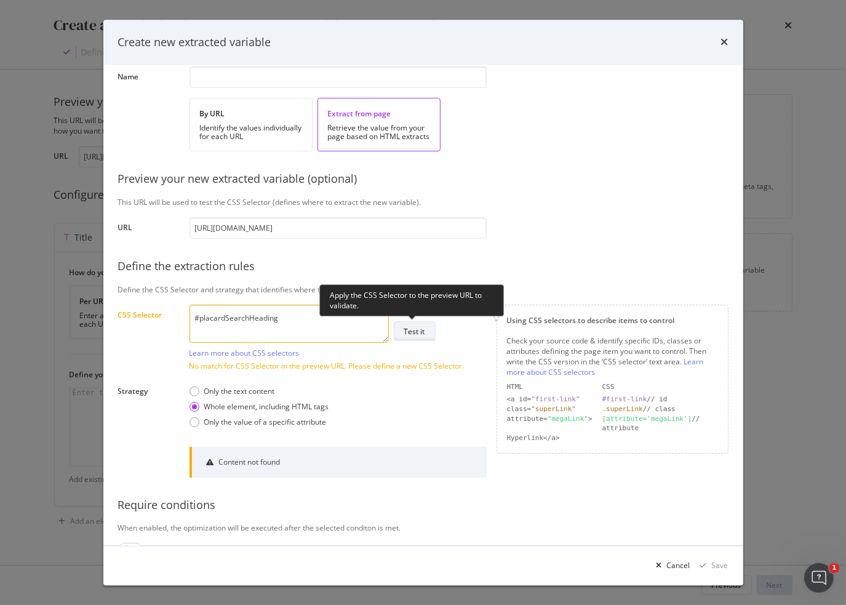
click at [419, 334] on div "Test it" at bounding box center [414, 331] width 21 height 10
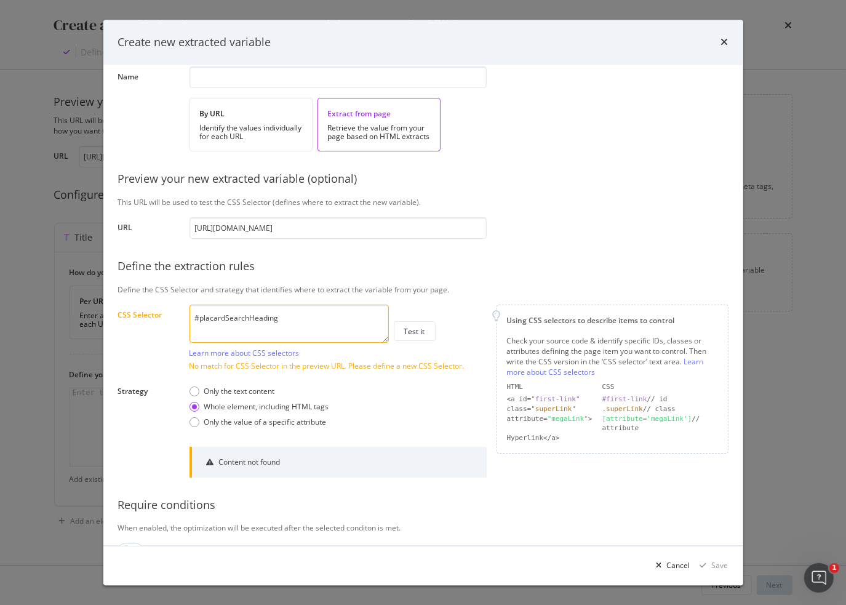
drag, startPoint x: 219, startPoint y: 310, endPoint x: 93, endPoint y: 310, distance: 126.2
click at [98, 303] on div "Create new extracted variable Define your variable Name By URL Identify the val…" at bounding box center [423, 302] width 846 height 605
paste textarea "QuickLinks > div > div > div.mortar-wrapper > h2"
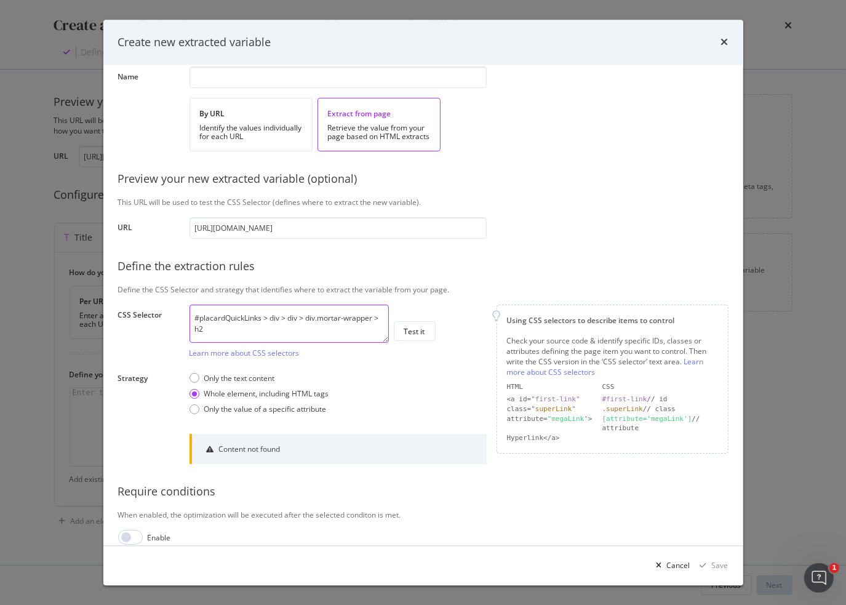
drag, startPoint x: 222, startPoint y: 331, endPoint x: 128, endPoint y: 299, distance: 99.3
click at [130, 300] on div "Define your variable Name By URL Identify the values individually for each URL …" at bounding box center [423, 288] width 611 height 514
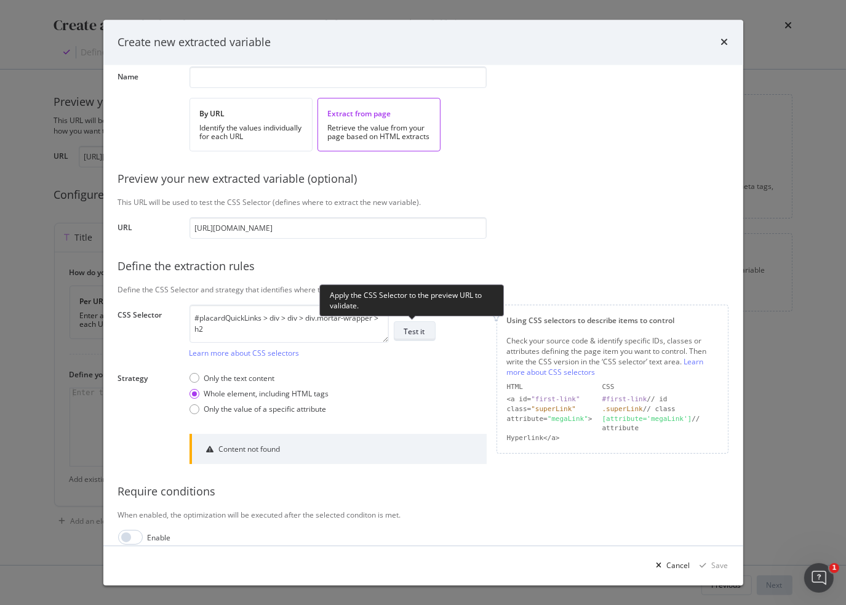
click at [416, 330] on div "Test it" at bounding box center [414, 331] width 21 height 10
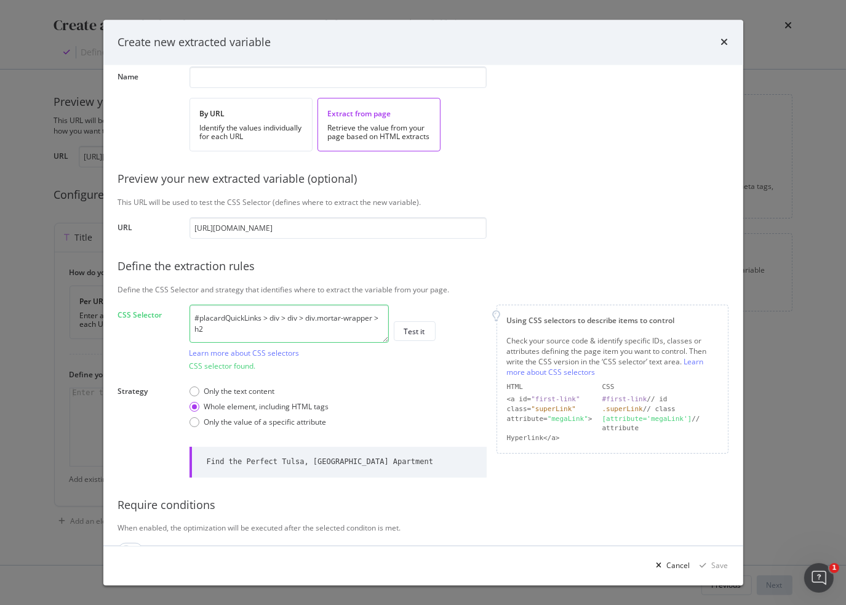
drag, startPoint x: 225, startPoint y: 332, endPoint x: 138, endPoint y: 289, distance: 97.2
click at [138, 289] on div "Define your variable Name By URL Identify the values individually for each URL …" at bounding box center [423, 294] width 611 height 527
paste textarea "h1HeaderSRPText"
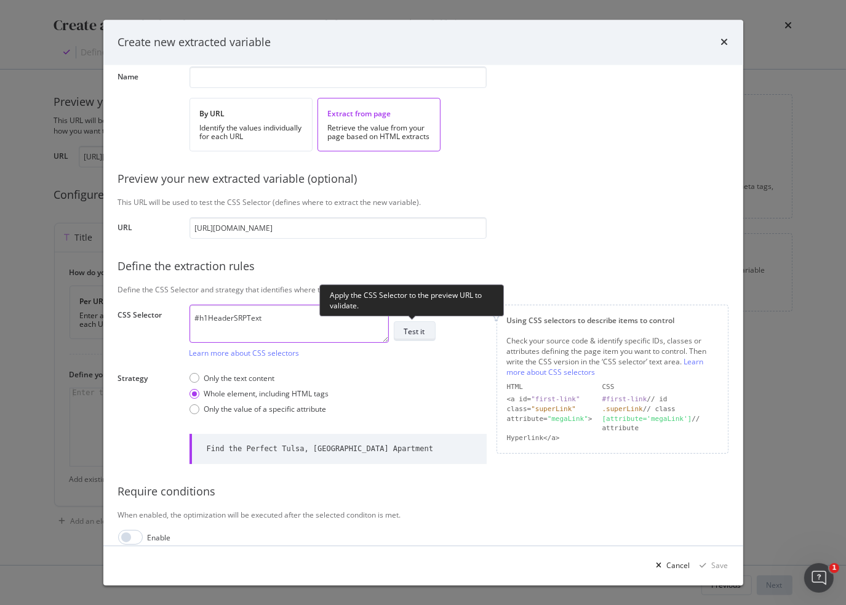
type textarea "#h1HeaderSRPText"
click at [422, 332] on div "Test it" at bounding box center [414, 331] width 21 height 10
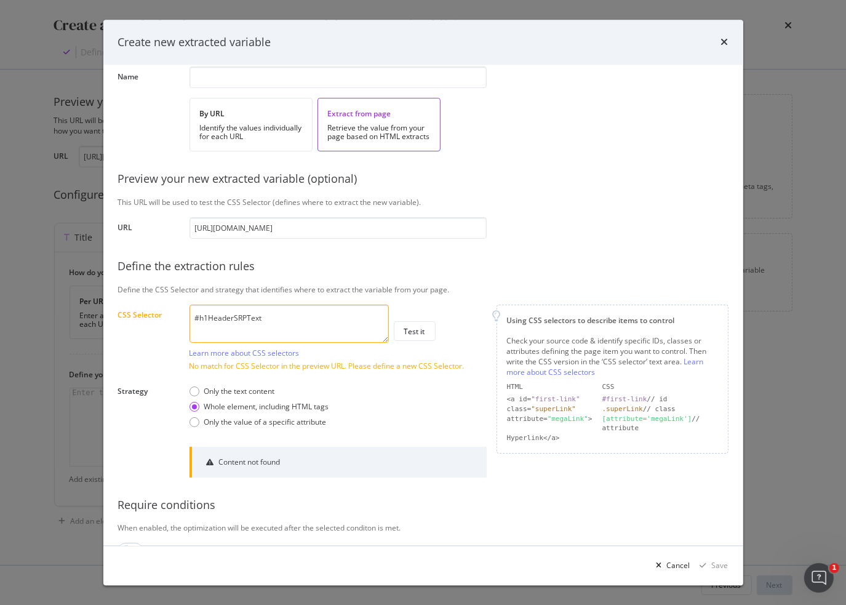
drag, startPoint x: 198, startPoint y: 390, endPoint x: 249, endPoint y: 400, distance: 52.0
click at [198, 390] on div "Only the text content" at bounding box center [195, 392] width 10 height 10
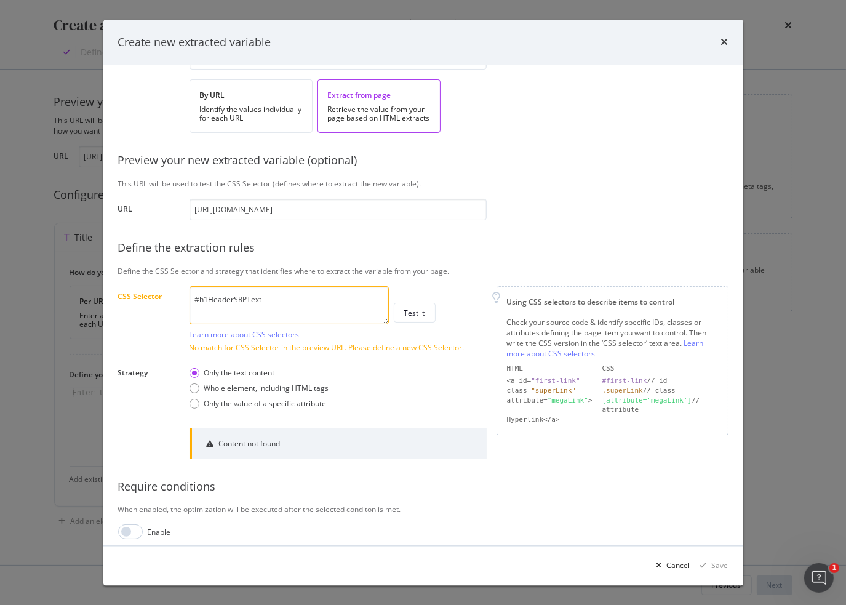
scroll to position [75, 0]
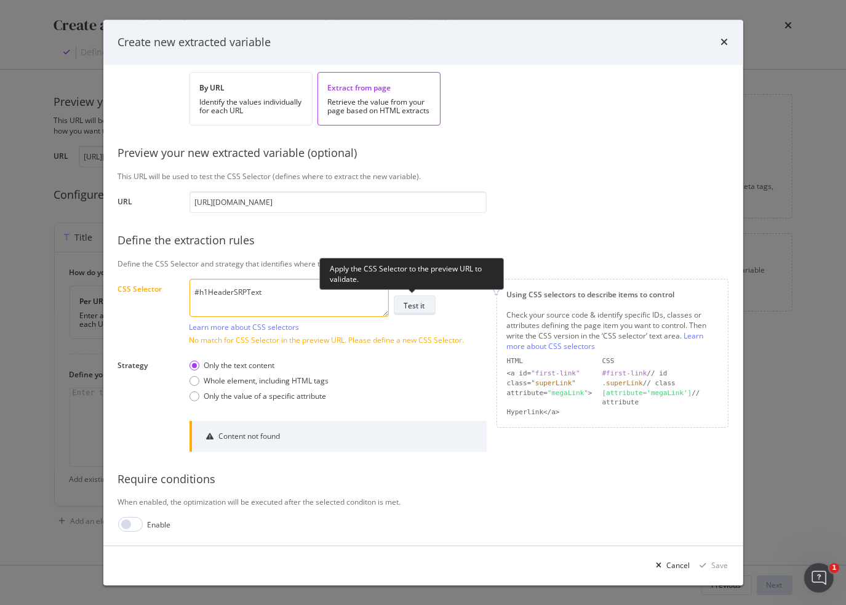
click at [416, 305] on div "Test it" at bounding box center [414, 305] width 21 height 10
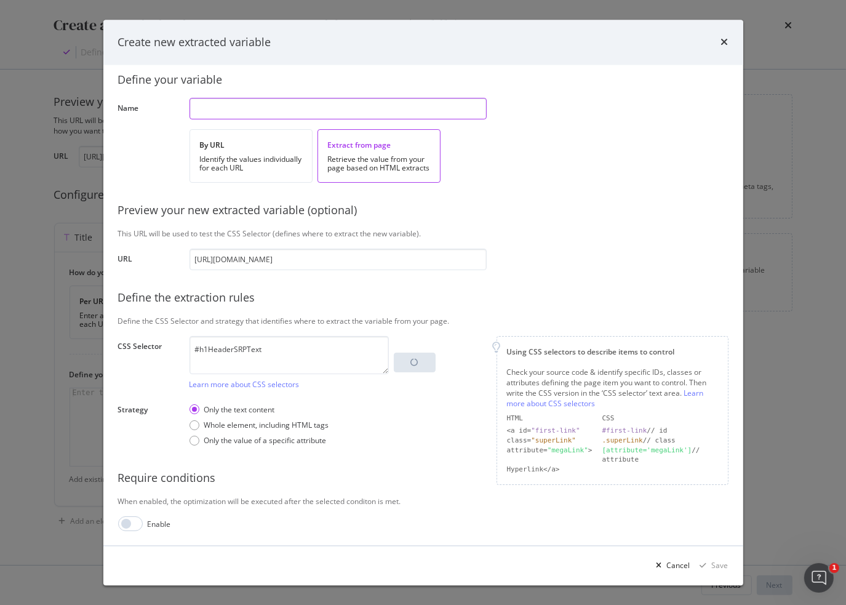
click at [300, 108] on input "modal" at bounding box center [338, 109] width 297 height 22
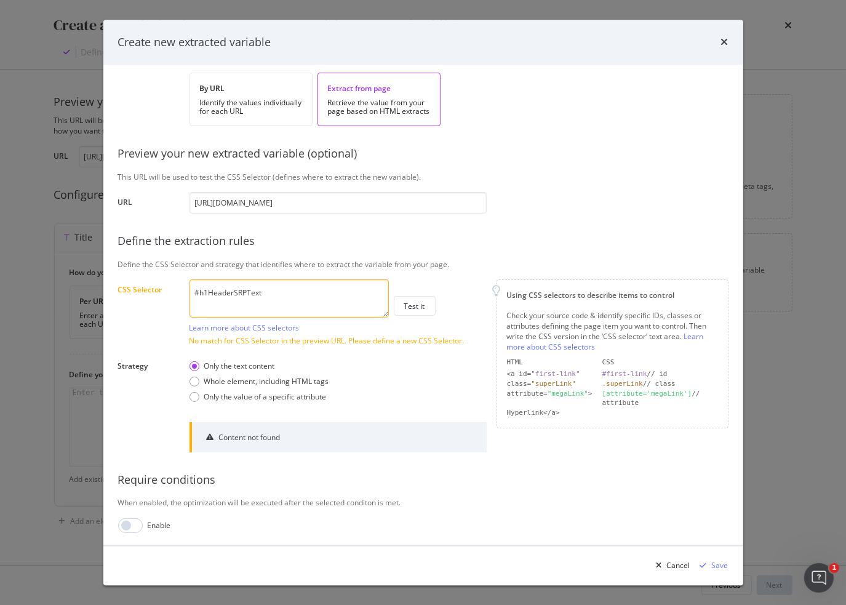
scroll to position [110, 0]
type input "H1 for Title"
click at [719, 567] on div "Save" at bounding box center [720, 565] width 17 height 10
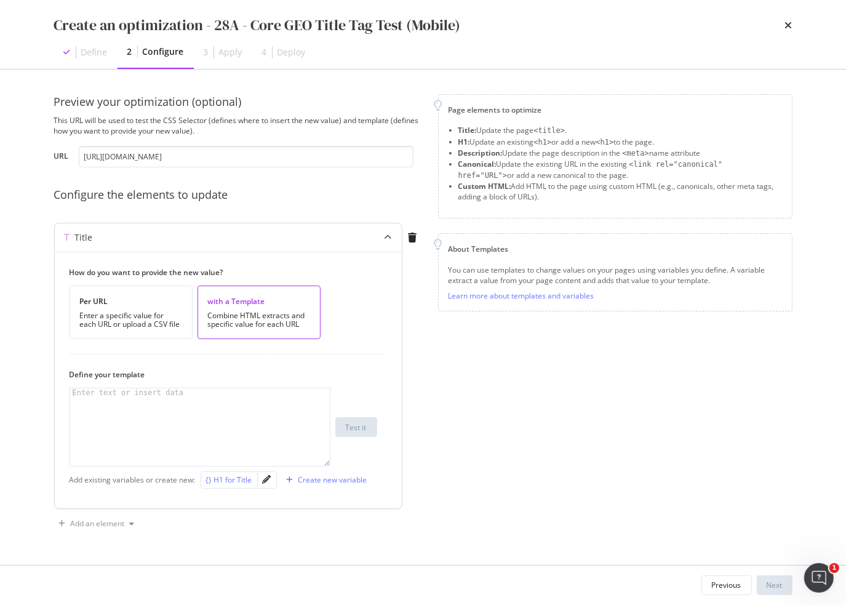
click at [227, 478] on div "{} H1 for Title" at bounding box center [229, 480] width 46 height 10
type textarea "{{ h1_for_title }}"
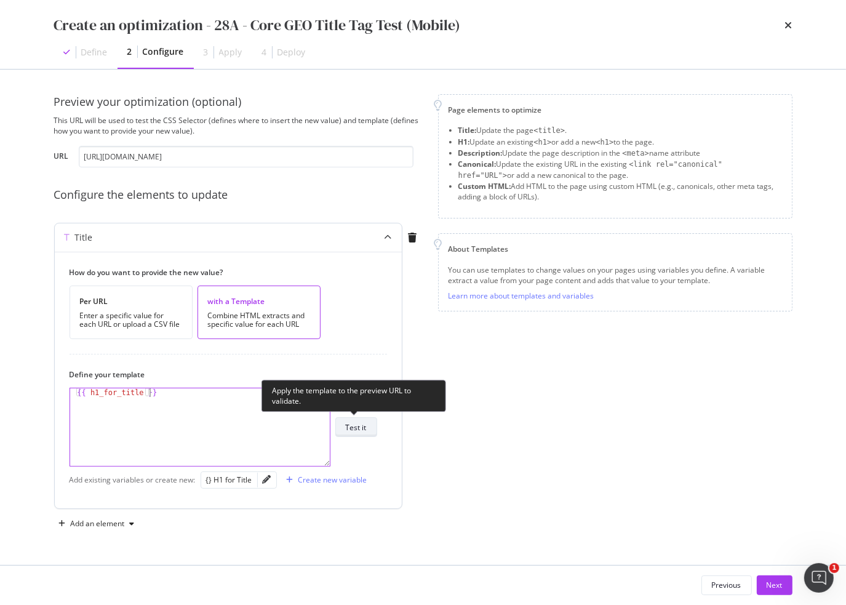
click at [355, 428] on div "Test it" at bounding box center [356, 427] width 21 height 10
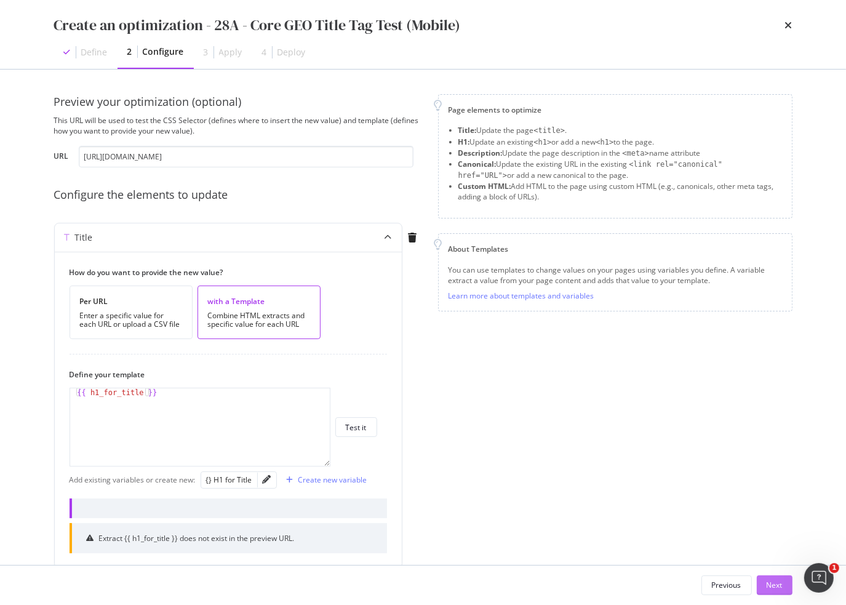
click at [773, 582] on div "Next" at bounding box center [775, 585] width 16 height 10
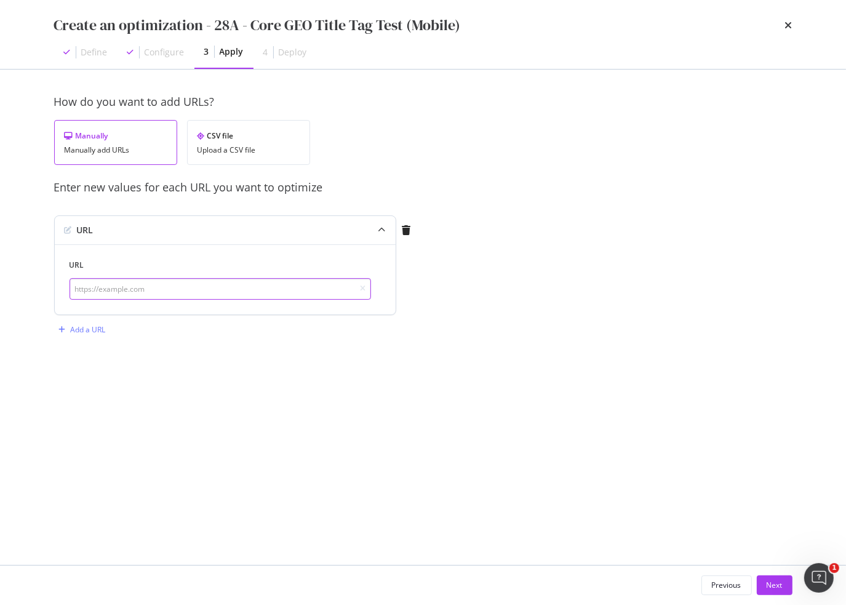
click at [190, 280] on input "modal" at bounding box center [221, 289] width 302 height 22
paste input "#h1HeaderSRPText"
drag, startPoint x: 185, startPoint y: 286, endPoint x: -1, endPoint y: 286, distance: 185.9
click at [0, 286] on html "Activation PageWorkers Overview Monitoring Settings Overview Apartments.com Any…" at bounding box center [423, 302] width 846 height 605
paste input "https://www.apartments.com/tulsa-ok/"
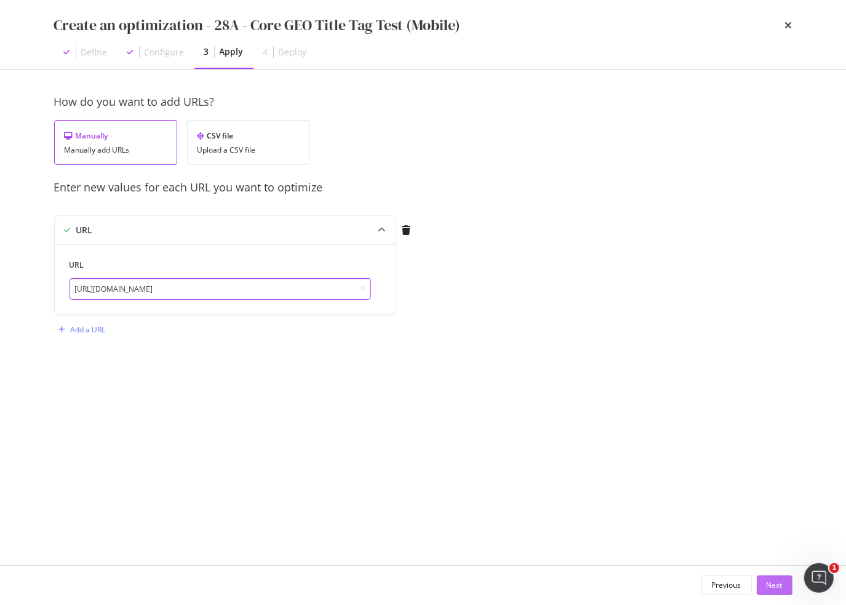
type input "https://www.apartments.com/tulsa-ok/"
click at [777, 588] on div "Next" at bounding box center [775, 585] width 16 height 10
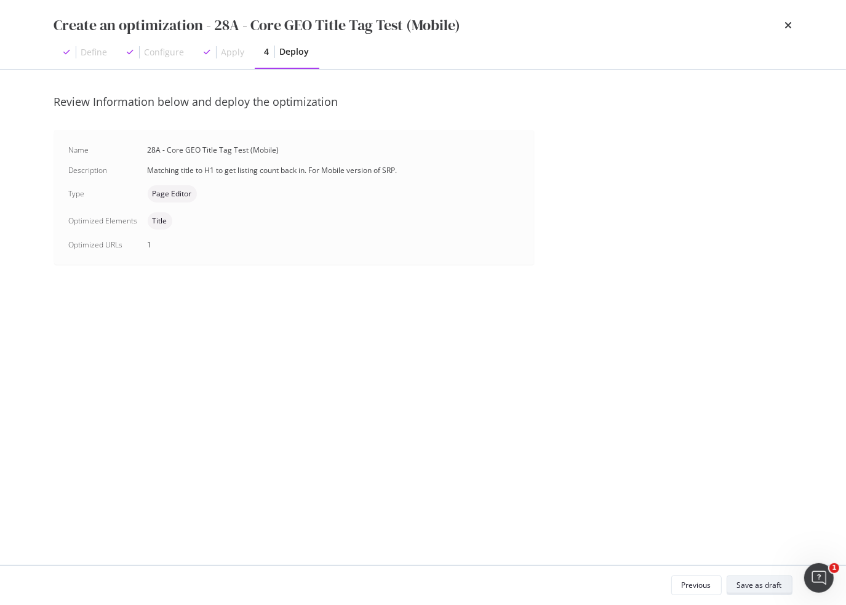
click at [753, 590] on div "Save as draft" at bounding box center [759, 585] width 45 height 10
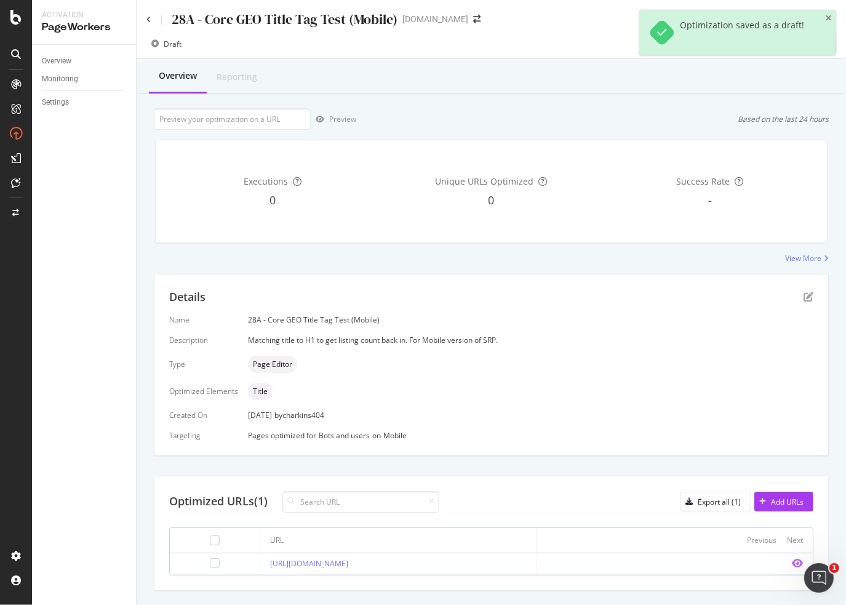
click at [792, 562] on icon "eye" at bounding box center [797, 563] width 11 height 10
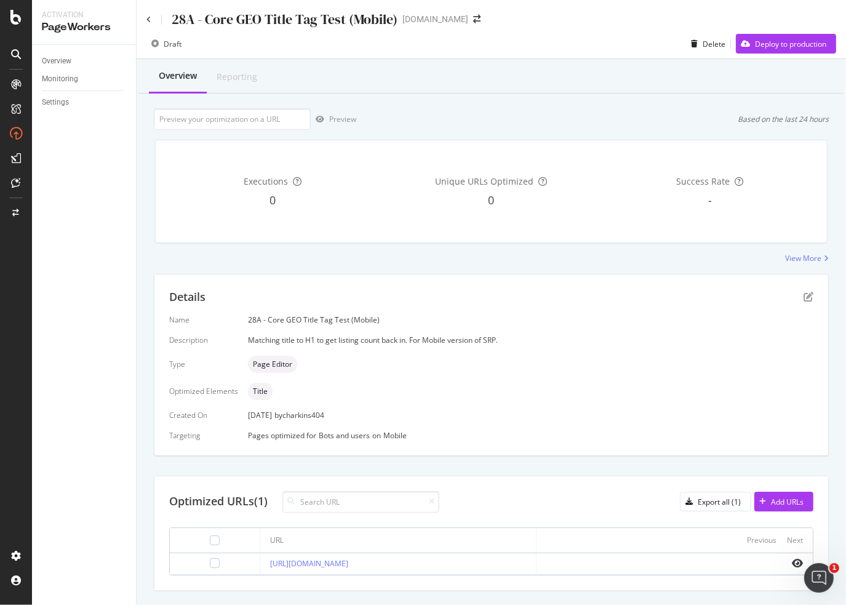
drag, startPoint x: 789, startPoint y: 564, endPoint x: 667, endPoint y: 526, distance: 127.7
click at [667, 526] on div "Optimized URLs (1) Export all (1) Add URLs URL Previous Next https://www.apartm…" at bounding box center [492, 533] width 674 height 114
click at [792, 566] on icon "eye" at bounding box center [797, 563] width 11 height 10
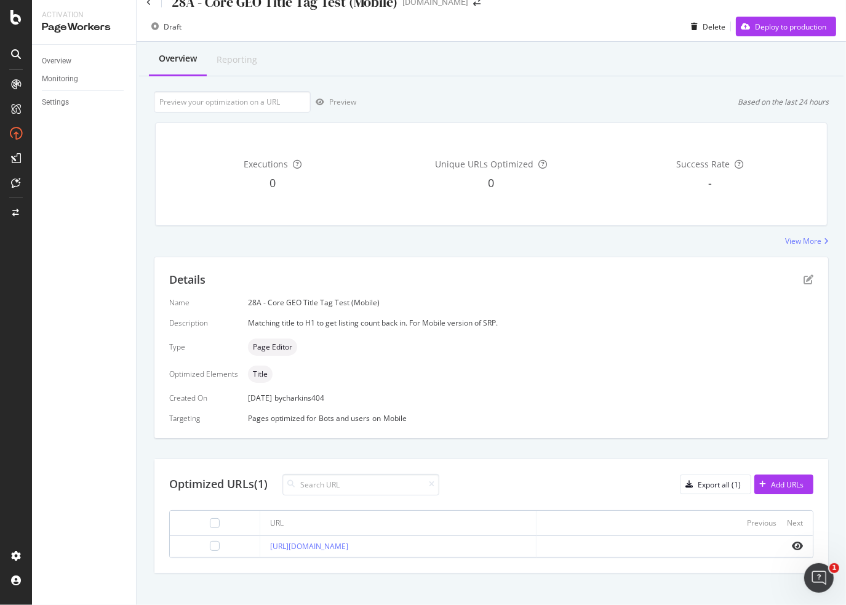
scroll to position [27, 0]
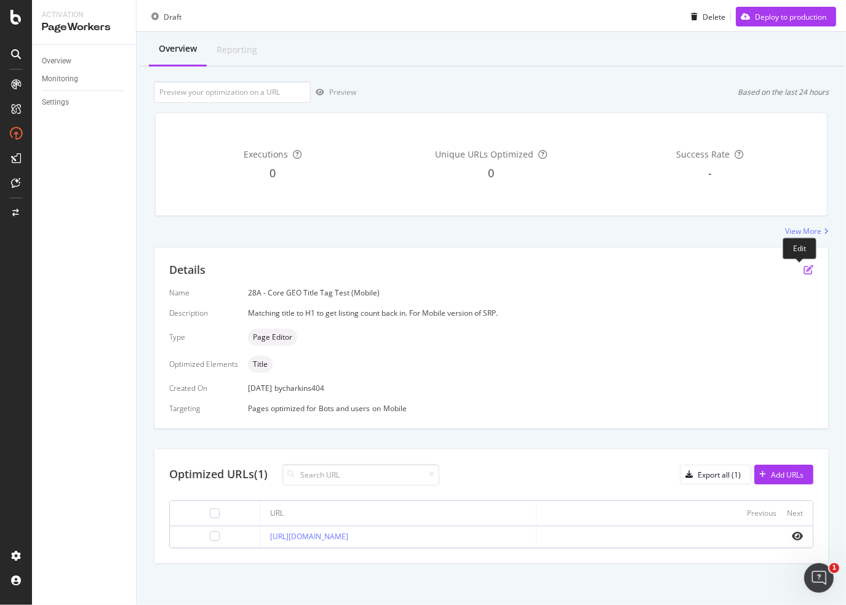
click at [804, 271] on icon "pen-to-square" at bounding box center [809, 270] width 10 height 10
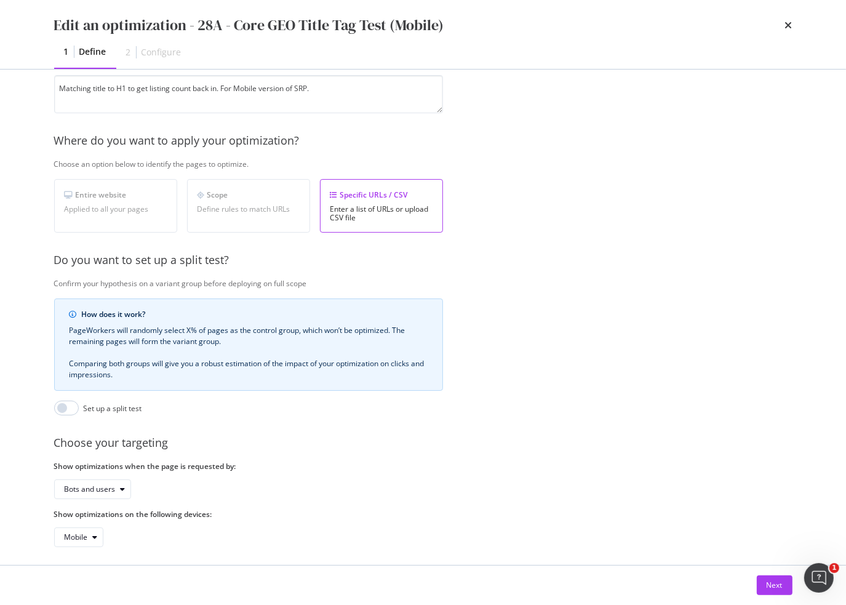
scroll to position [143, 0]
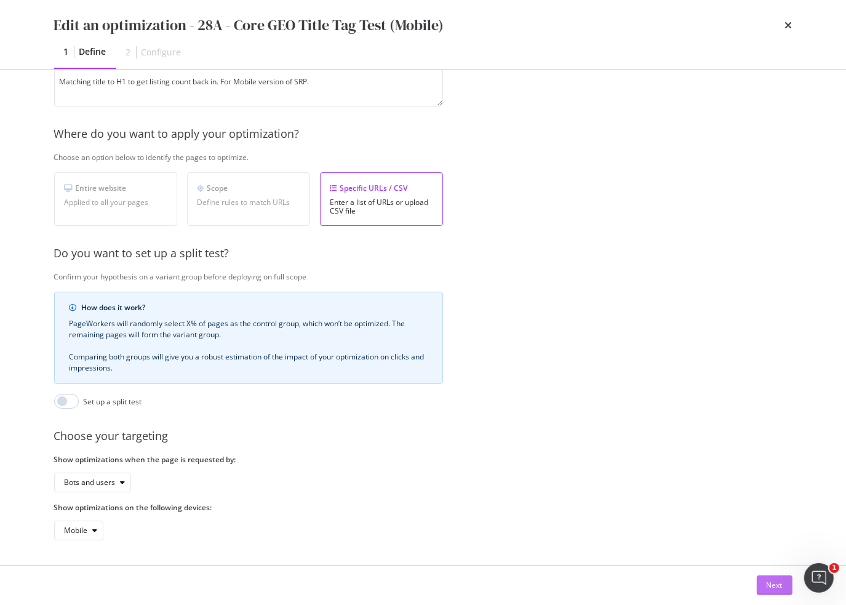
click at [778, 591] on div "Next" at bounding box center [775, 585] width 16 height 18
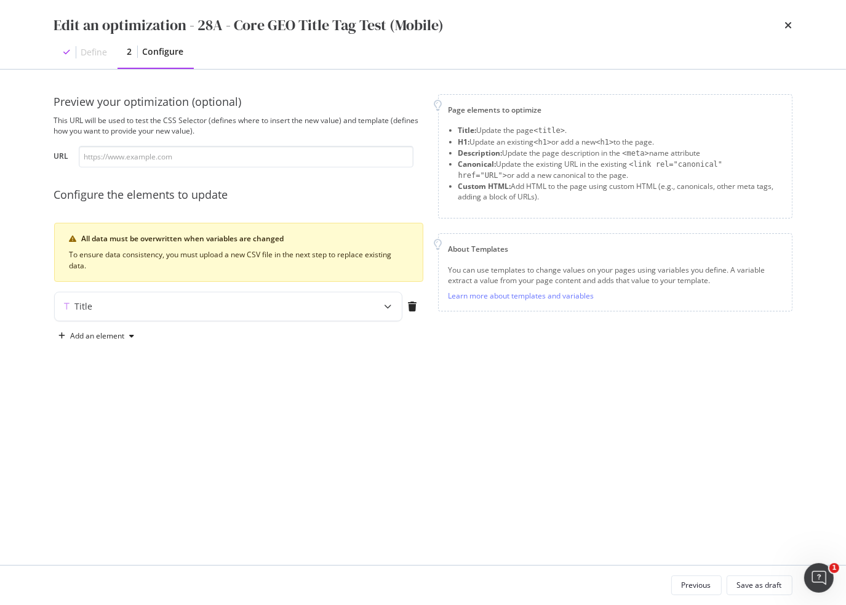
scroll to position [0, 0]
click at [325, 310] on div "Title" at bounding box center [204, 306] width 299 height 12
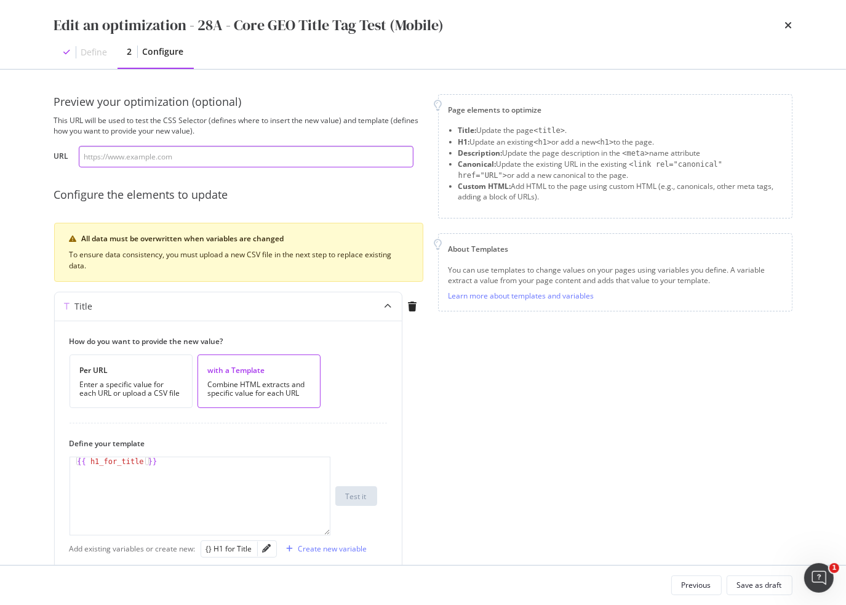
click at [236, 161] on input "modal" at bounding box center [246, 157] width 335 height 22
paste input "https://www.apartments.com/tulsa-ok/#activation:forceModuleDraft=VpBS1PJs&force…"
click at [128, 156] on input "https://www.apartments.com/tulsa-ok/#activation:forceModuleDraft=VpBS1PJs&force…" at bounding box center [246, 157] width 335 height 22
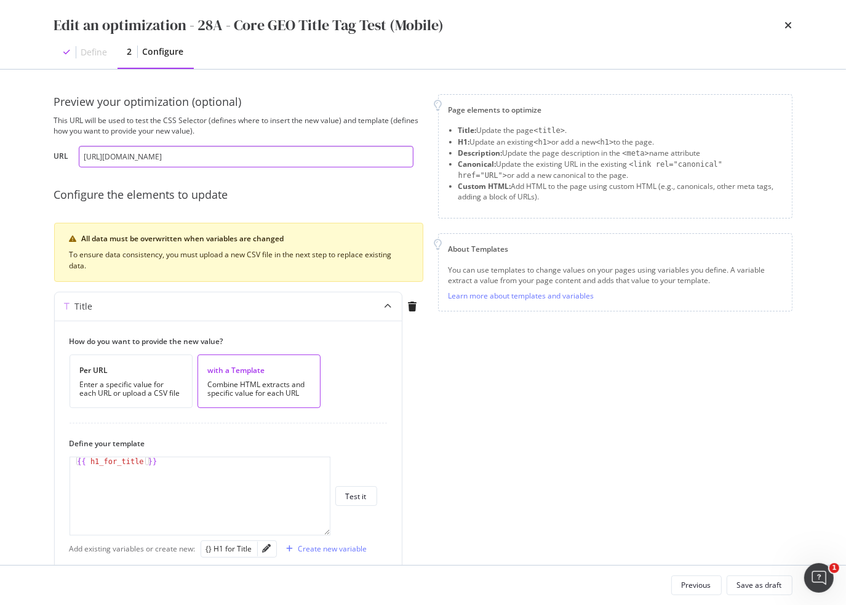
type input "https://www.apartments.com/tulsa-ok/"
click at [584, 417] on div "Page elements to optimize Title: Update the page <title> . H1: Update an existi…" at bounding box center [615, 348] width 355 height 508
click at [254, 383] on div "Combine HTML extracts and specific value for each URL" at bounding box center [259, 388] width 102 height 17
click at [267, 550] on icon "pencil" at bounding box center [267, 548] width 9 height 9
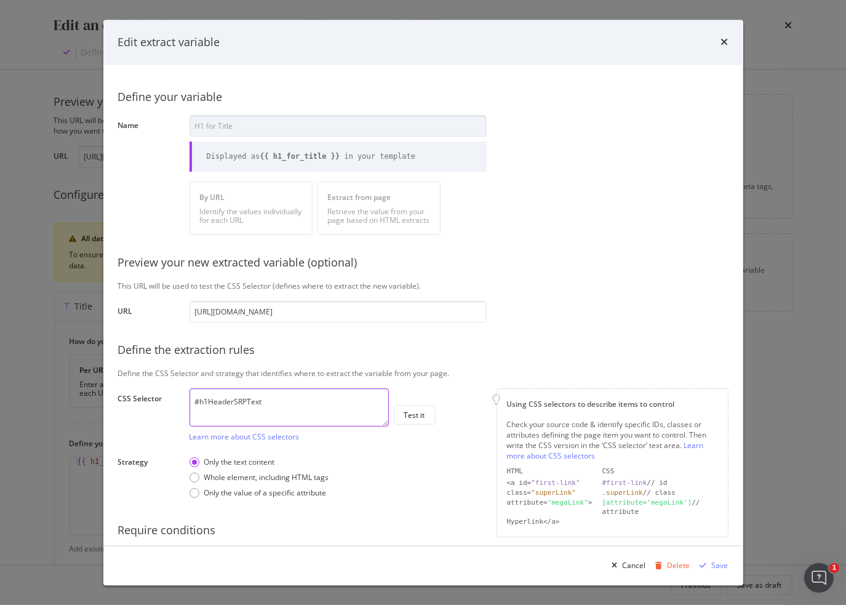
drag, startPoint x: 268, startPoint y: 396, endPoint x: 143, endPoint y: 385, distance: 126.1
click at [143, 386] on div "Define your variable Name H1 for Title Displayed as {{ h1_for_title }} in your …" at bounding box center [423, 332] width 611 height 504
paste textarea "placardSearchHeading"
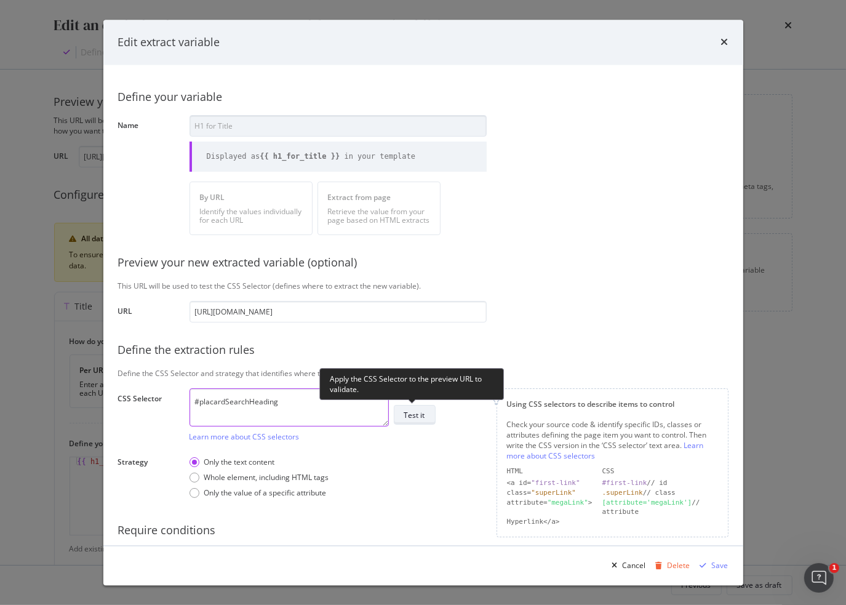
type textarea "#placardSearchHeading"
click at [412, 416] on div "Test it" at bounding box center [414, 415] width 21 height 10
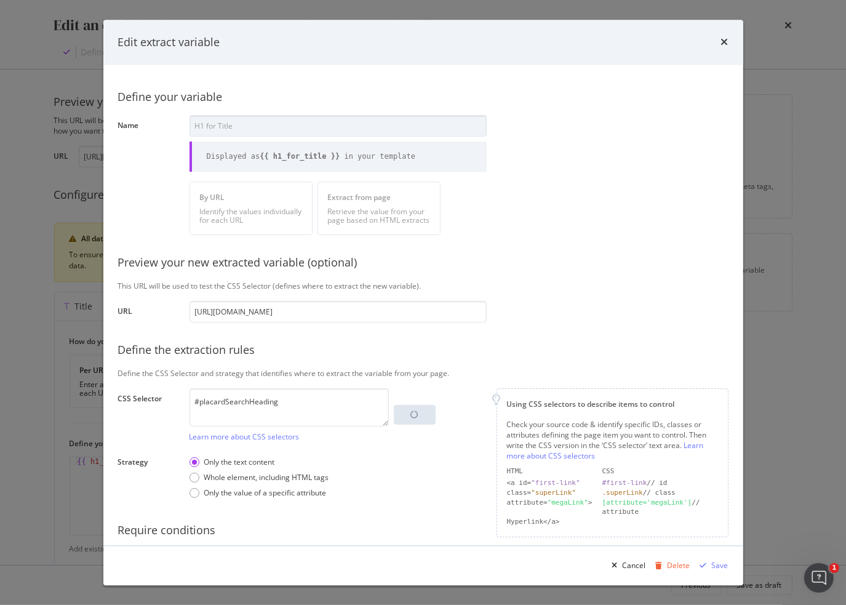
scroll to position [52, 0]
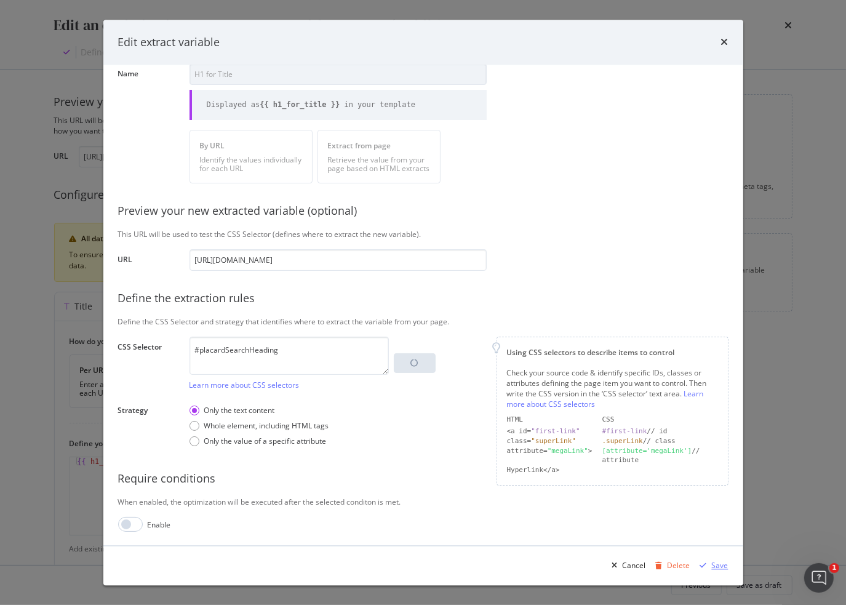
click at [721, 569] on div "Save" at bounding box center [720, 565] width 17 height 10
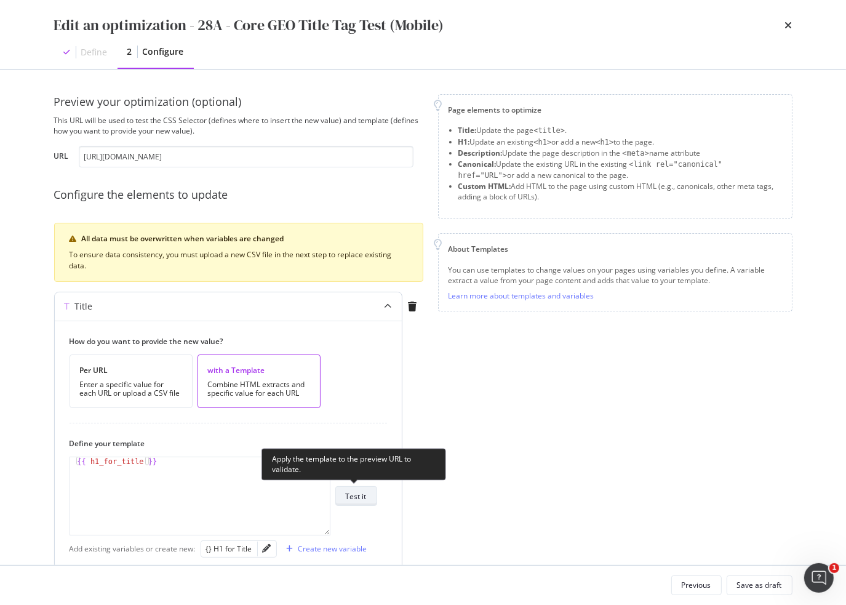
click at [359, 498] on div "Test it" at bounding box center [356, 496] width 21 height 10
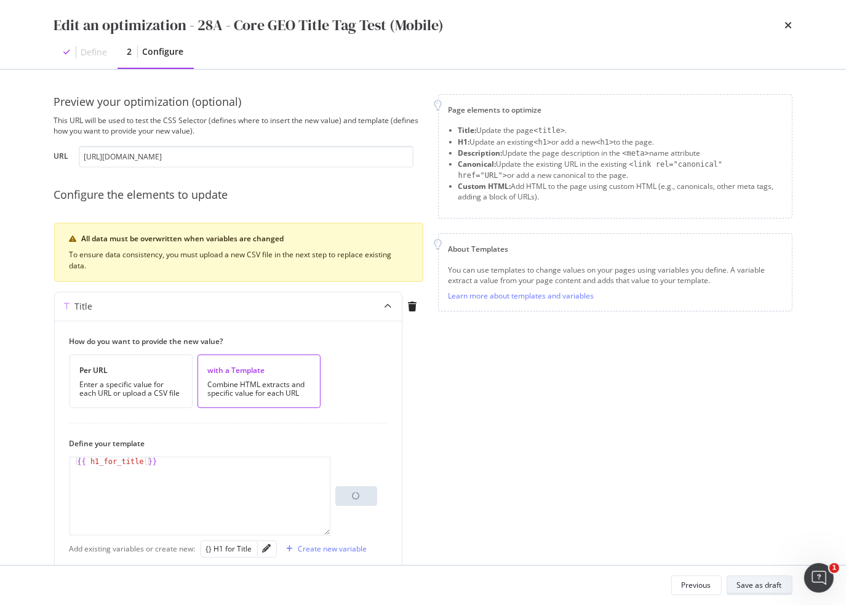
click at [748, 586] on div "Save as draft" at bounding box center [759, 585] width 45 height 10
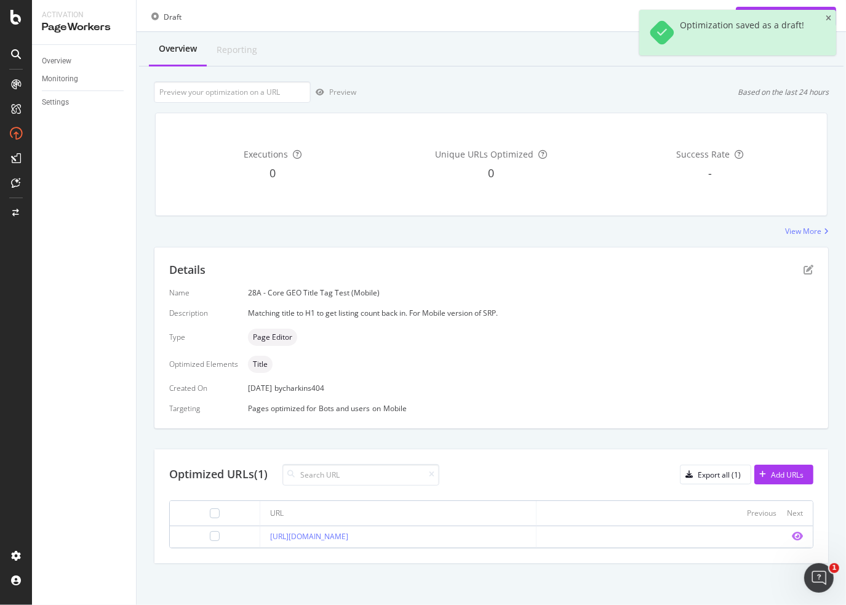
click at [792, 535] on icon "eye" at bounding box center [797, 536] width 11 height 10
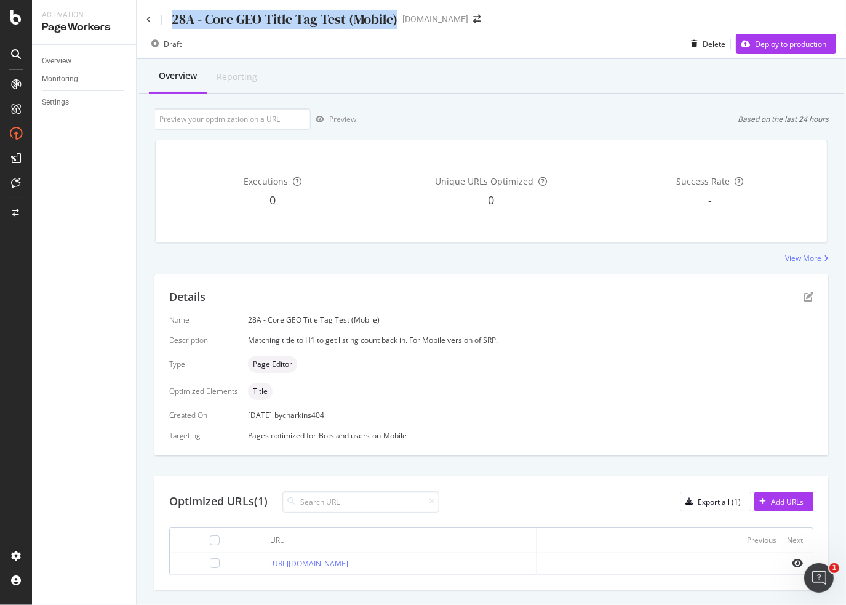
drag, startPoint x: 174, startPoint y: 20, endPoint x: 396, endPoint y: 22, distance: 221.6
click at [396, 22] on div "28A - Core GEO Title Tag Test (Mobile)" at bounding box center [285, 19] width 226 height 19
copy div "28A - Core GEO Title Tag Test (Mobile)"
click at [199, 268] on div "Overview Reporting Preview Based on the last 24 hours Executions 0 Unique URLs …" at bounding box center [492, 346] width 710 height 574
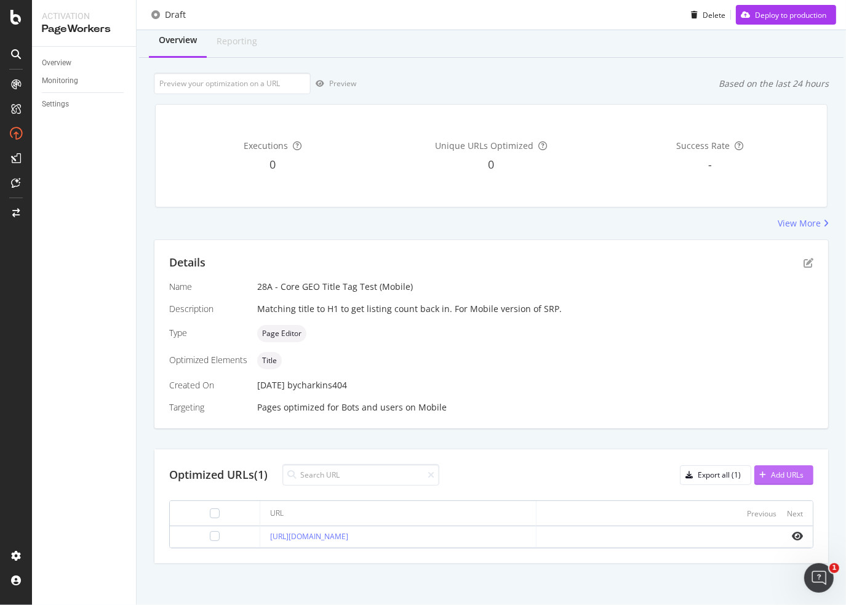
click at [773, 473] on div "Add URLs" at bounding box center [787, 475] width 33 height 10
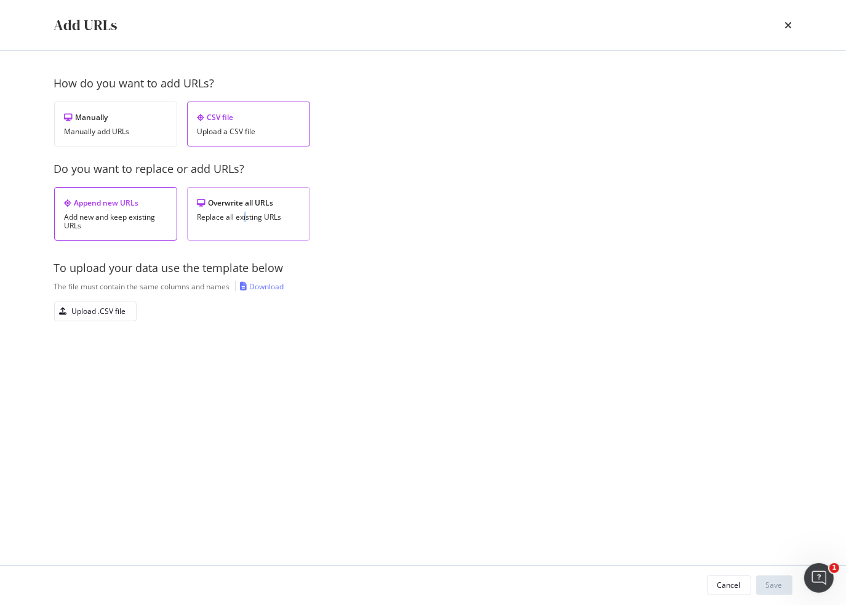
click at [244, 222] on div "Overwrite all URLs Replace all existing URLs" at bounding box center [248, 214] width 123 height 54
click at [103, 319] on div "Upload .CSV file" at bounding box center [90, 311] width 71 height 17
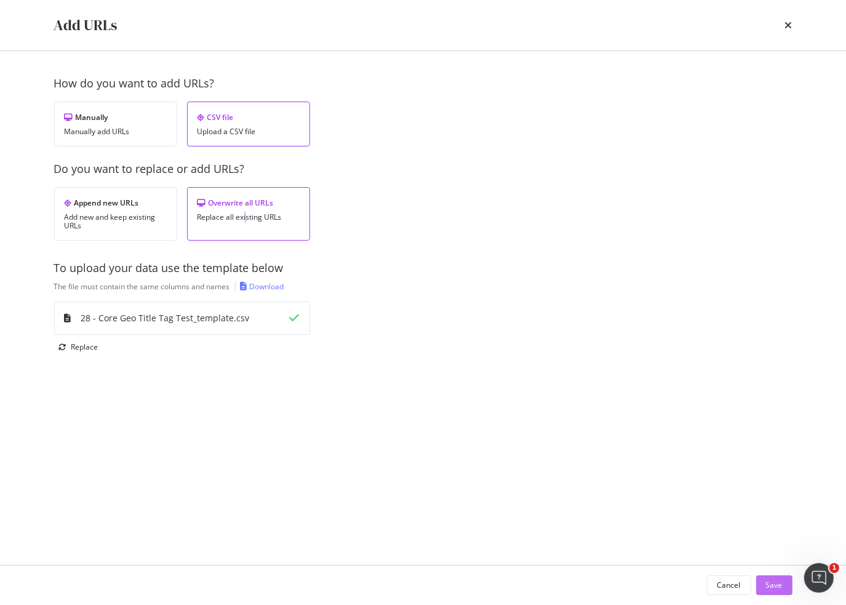
click at [780, 586] on div "Save" at bounding box center [774, 585] width 17 height 10
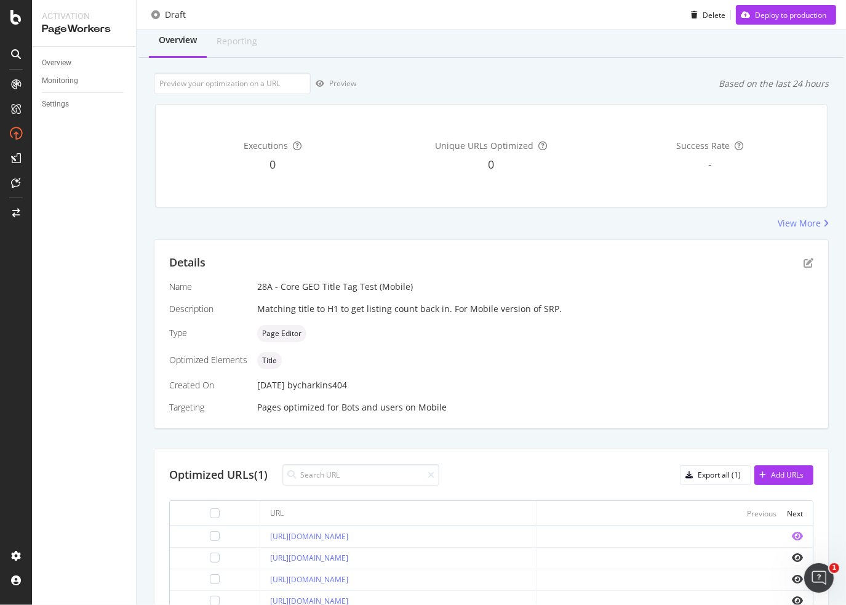
click at [792, 534] on icon "eye" at bounding box center [797, 536] width 11 height 10
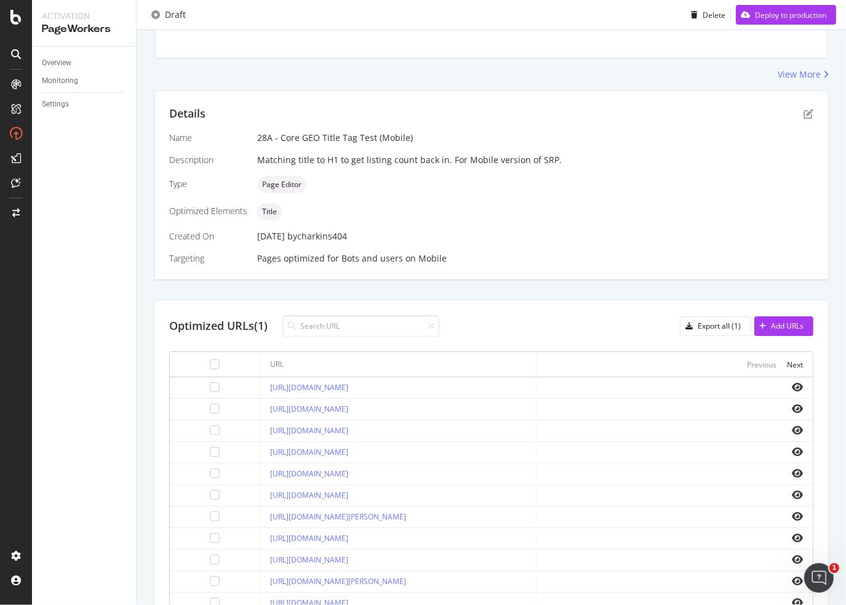
scroll to position [335, 0]
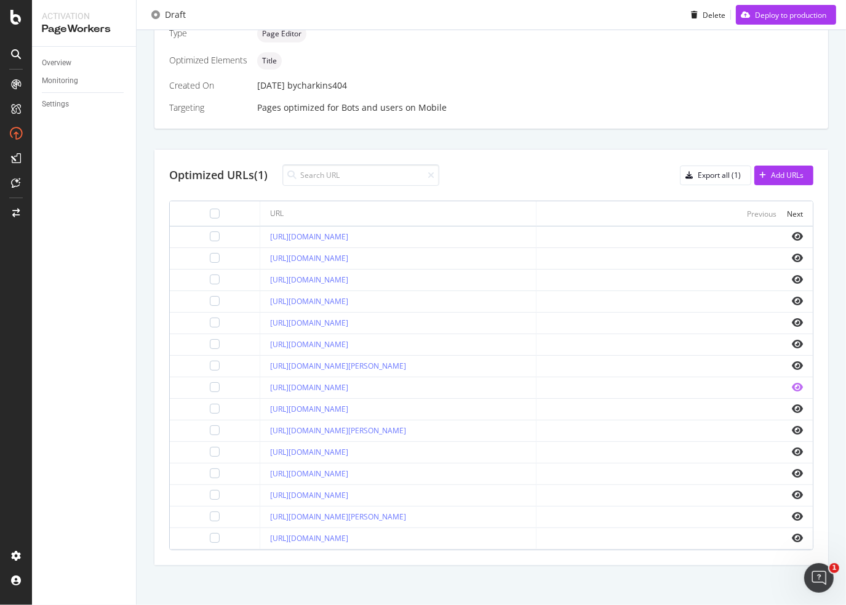
click at [792, 387] on icon "eye" at bounding box center [797, 387] width 11 height 10
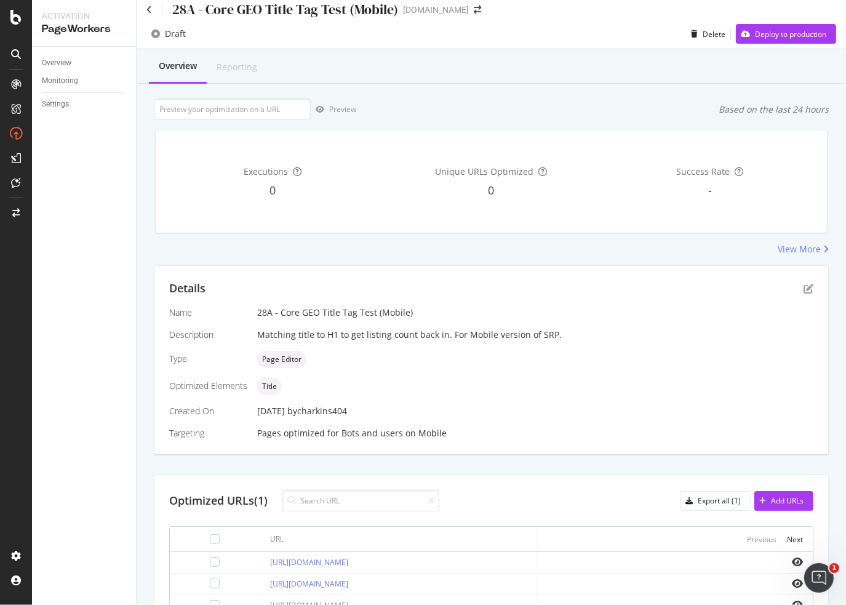
scroll to position [0, 0]
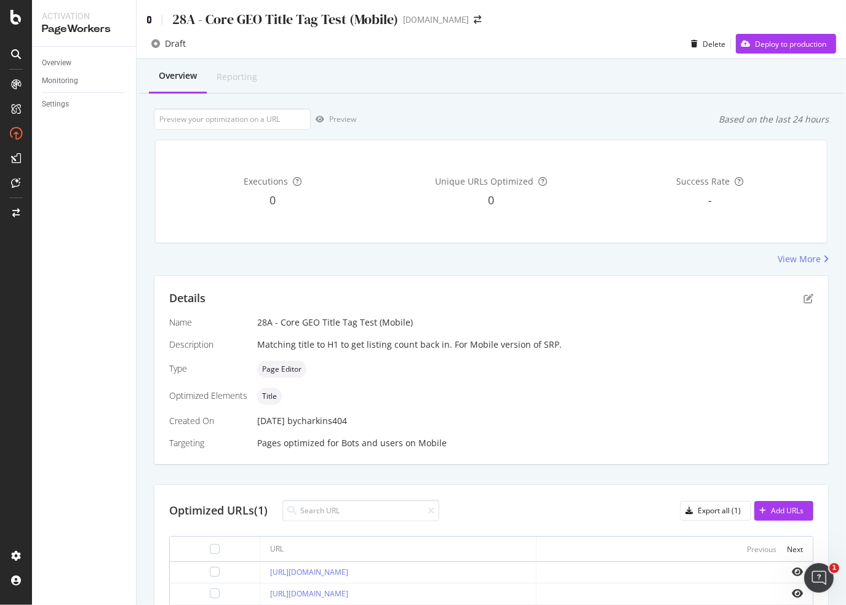
click at [148, 22] on icon at bounding box center [150, 19] width 6 height 9
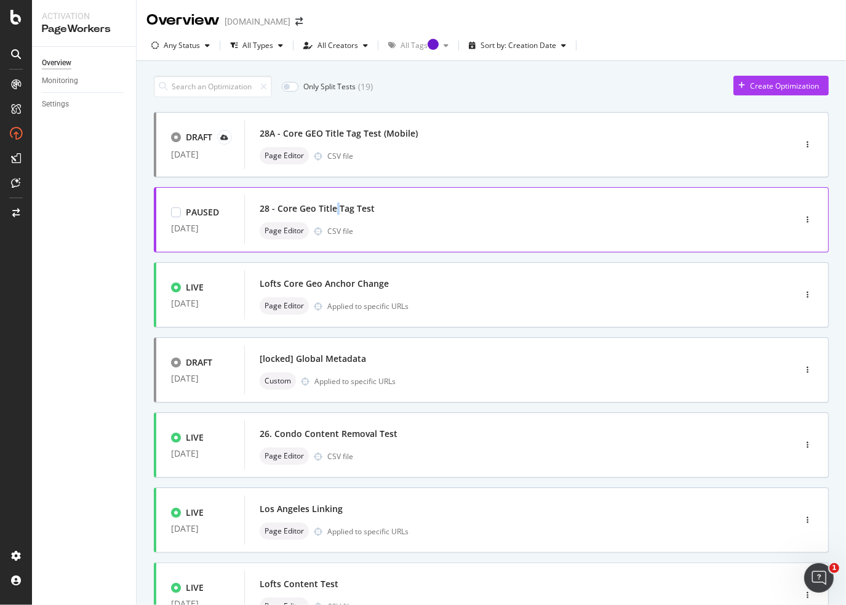
click at [337, 206] on div "28 - Core Geo Title Tag Test" at bounding box center [317, 209] width 115 height 12
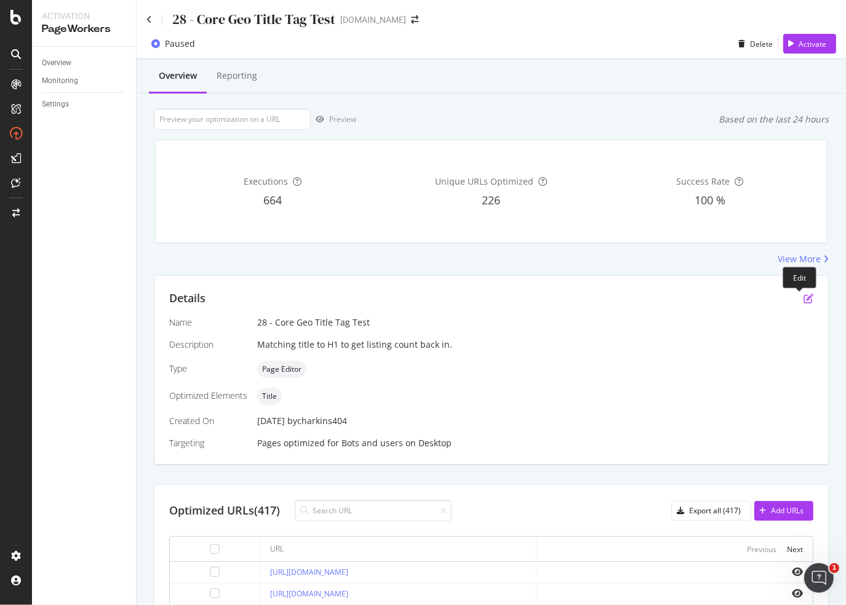
click at [804, 299] on icon "pen-to-square" at bounding box center [809, 299] width 10 height 10
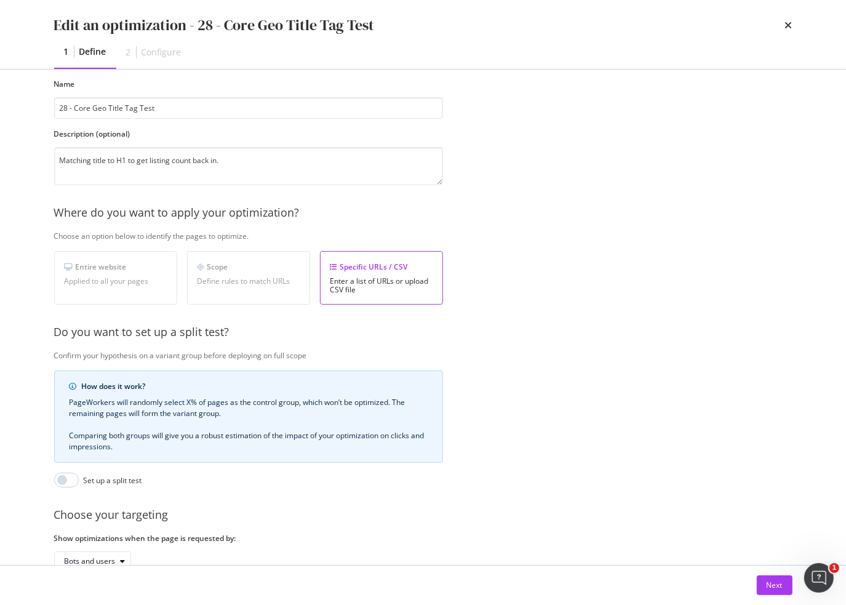
scroll to position [143, 0]
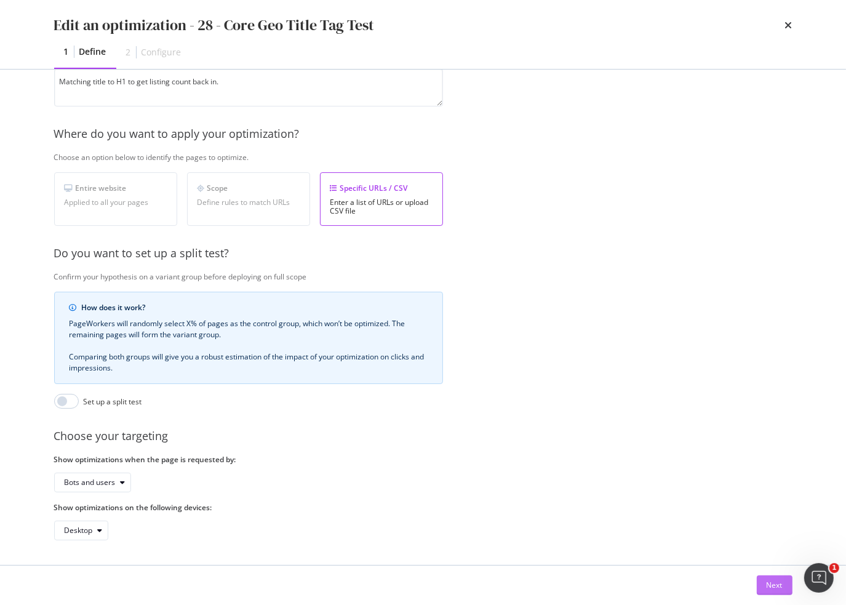
click at [782, 586] on div "Next" at bounding box center [775, 585] width 16 height 10
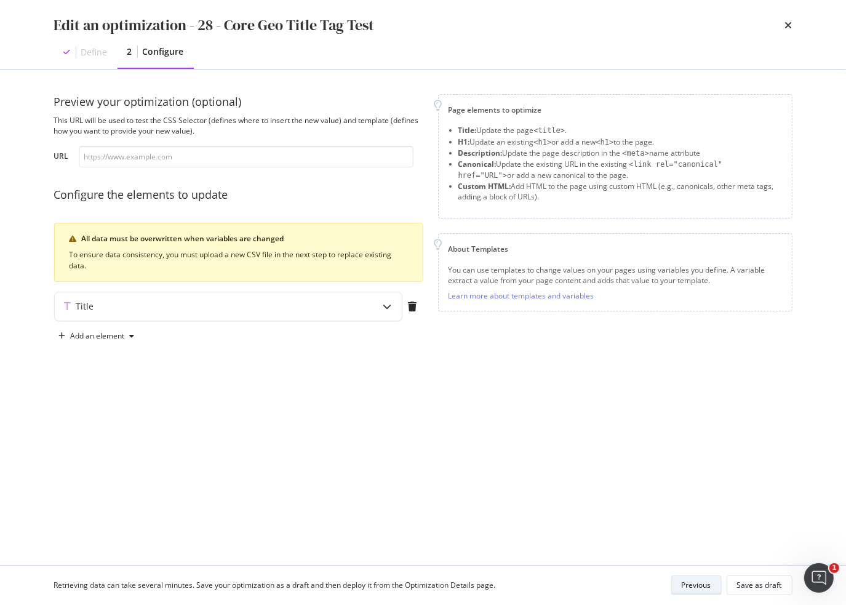
scroll to position [0, 0]
click at [377, 300] on div "modal" at bounding box center [388, 306] width 28 height 28
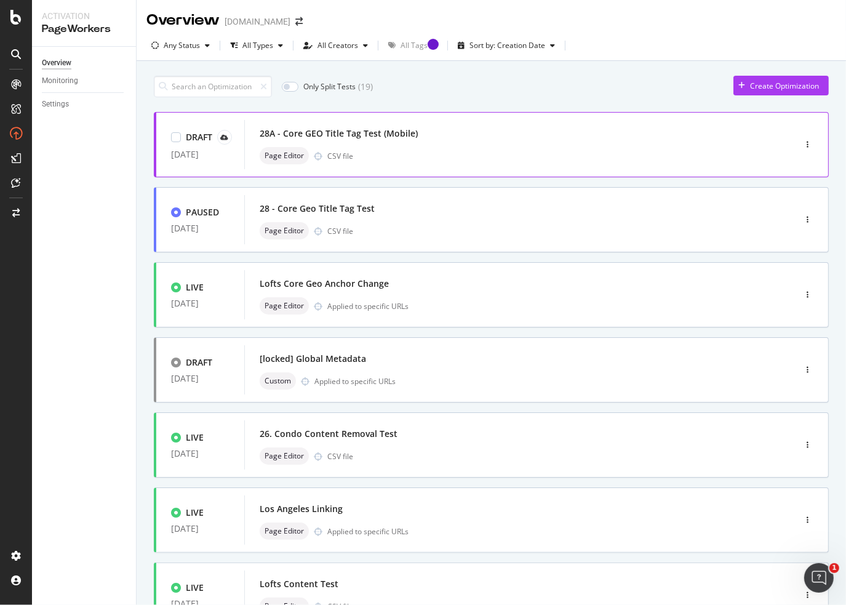
click at [382, 131] on div "28A - Core GEO Title Tag Test (Mobile)" at bounding box center [339, 133] width 158 height 12
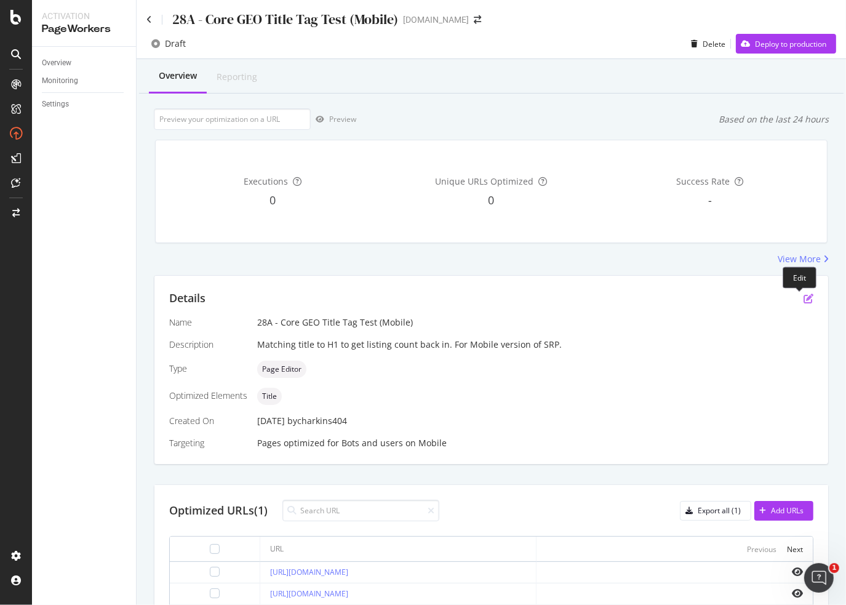
click at [804, 299] on icon "pen-to-square" at bounding box center [809, 299] width 10 height 10
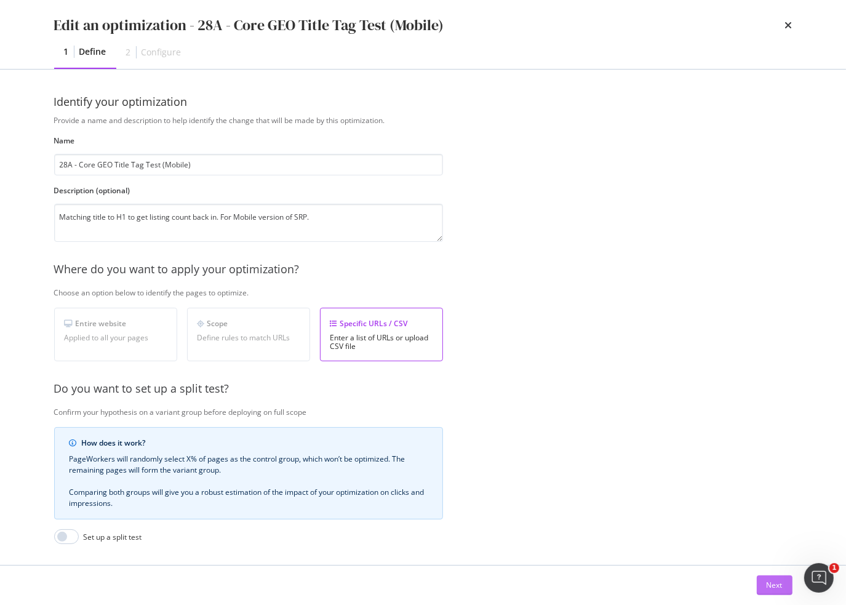
click at [773, 589] on div "Next" at bounding box center [775, 585] width 16 height 10
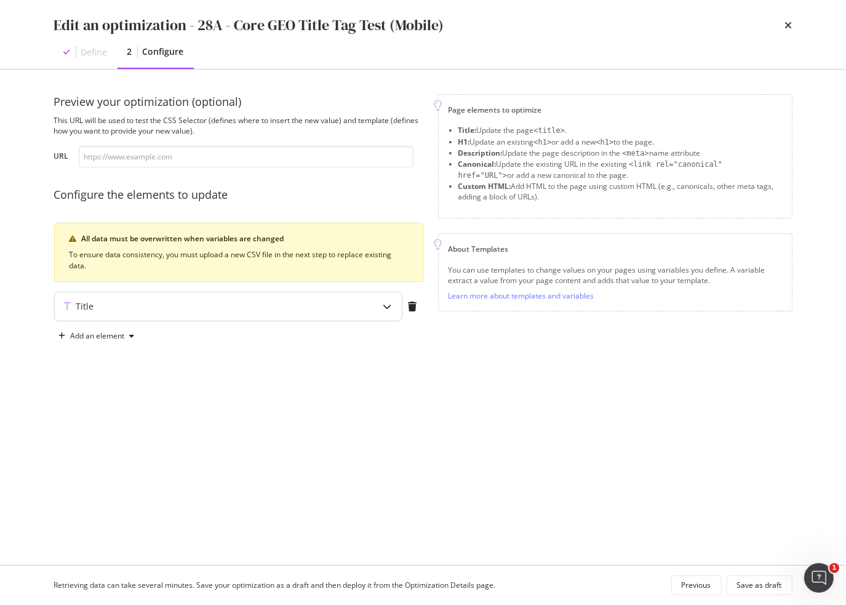
click at [341, 310] on div "Title" at bounding box center [204, 306] width 299 height 12
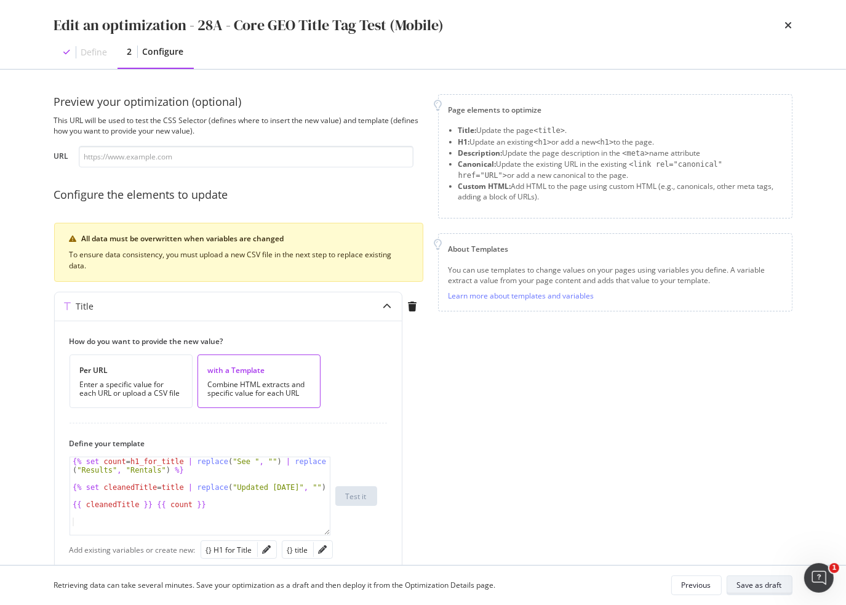
click at [752, 590] on div "Save as draft" at bounding box center [759, 585] width 45 height 10
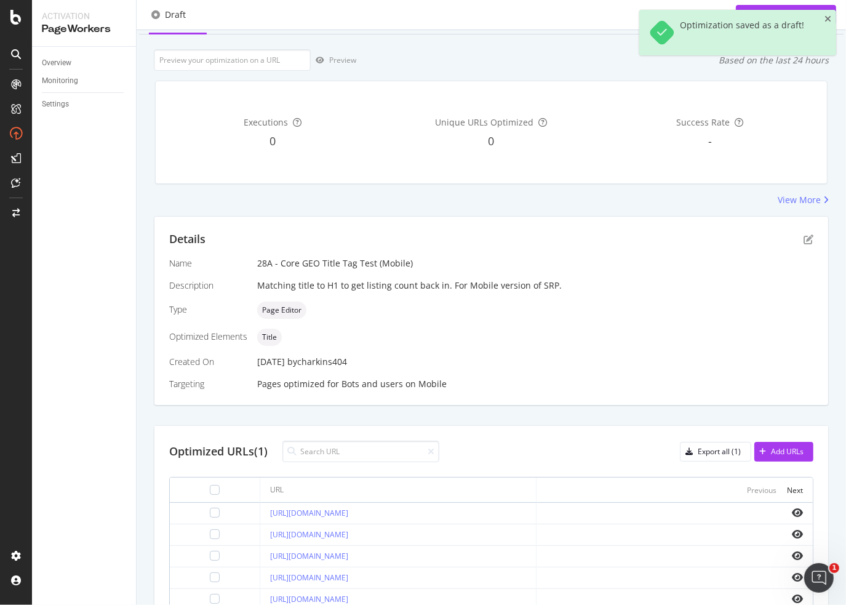
scroll to position [123, 0]
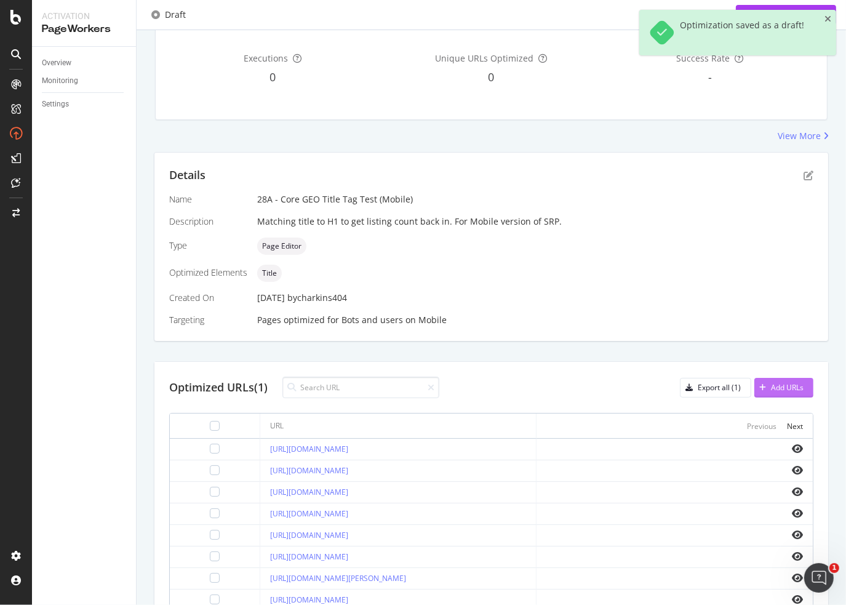
click at [766, 393] on div "Add URLs" at bounding box center [779, 388] width 49 height 18
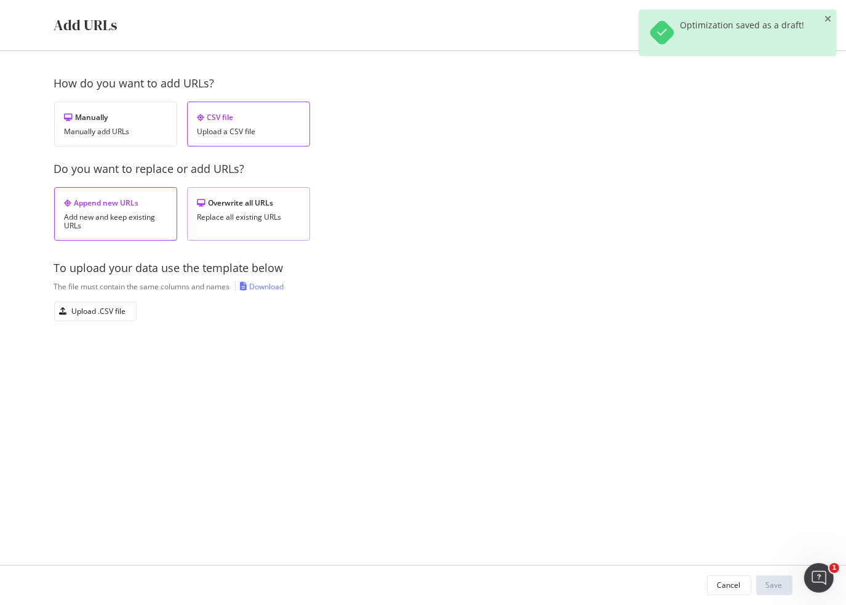
click at [249, 213] on div "Replace all existing URLs" at bounding box center [249, 217] width 102 height 9
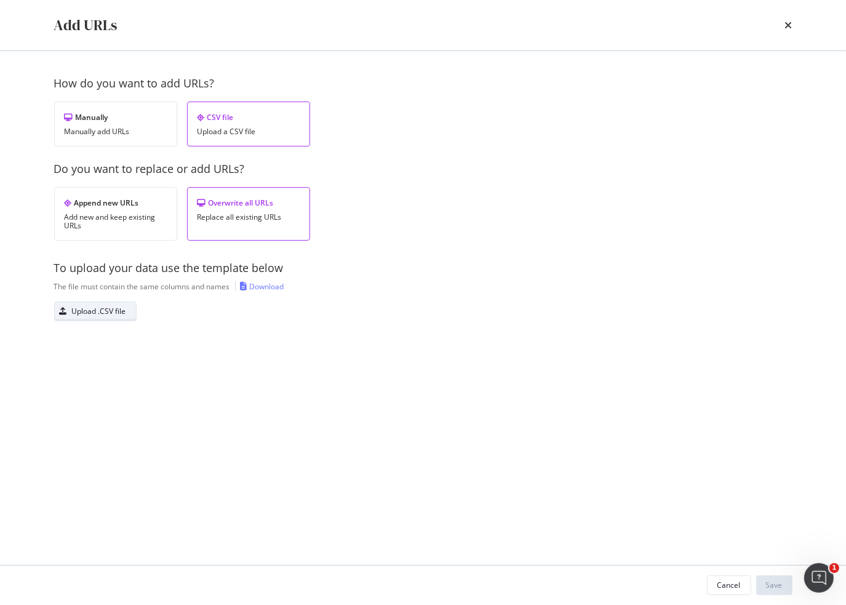
click at [116, 310] on div "Upload .CSV file" at bounding box center [99, 311] width 54 height 10
click at [777, 585] on div "Save" at bounding box center [774, 585] width 17 height 10
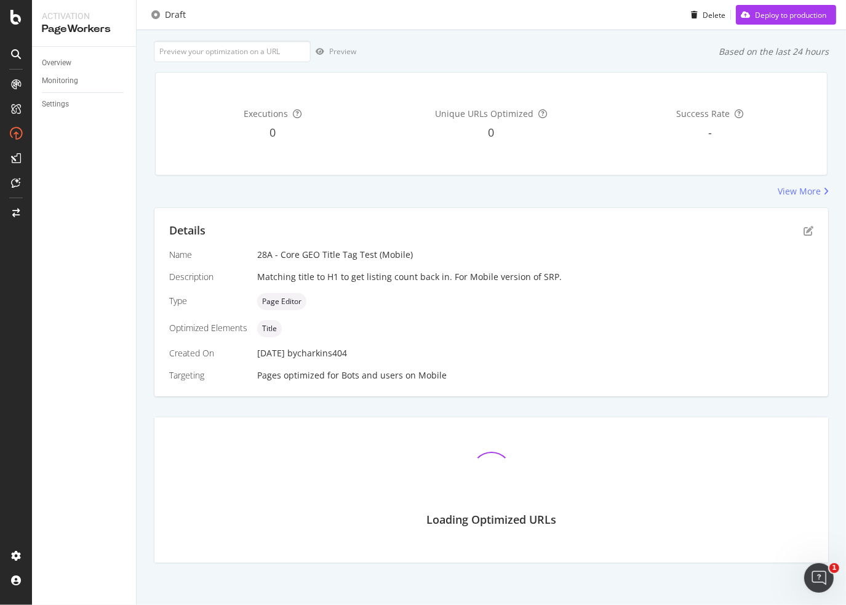
scroll to position [115, 0]
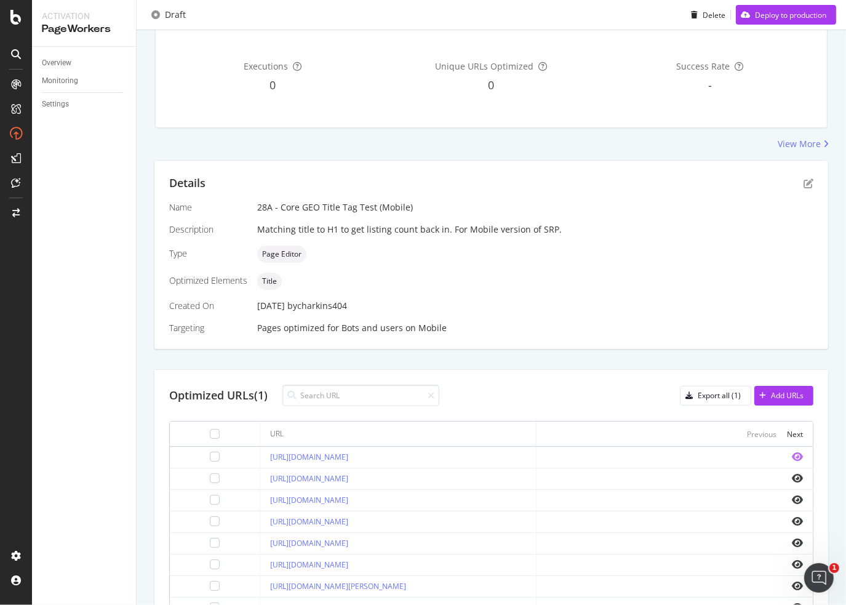
click at [792, 457] on icon "eye" at bounding box center [797, 457] width 11 height 10
click at [776, 15] on div "Deploy to production" at bounding box center [790, 14] width 71 height 10
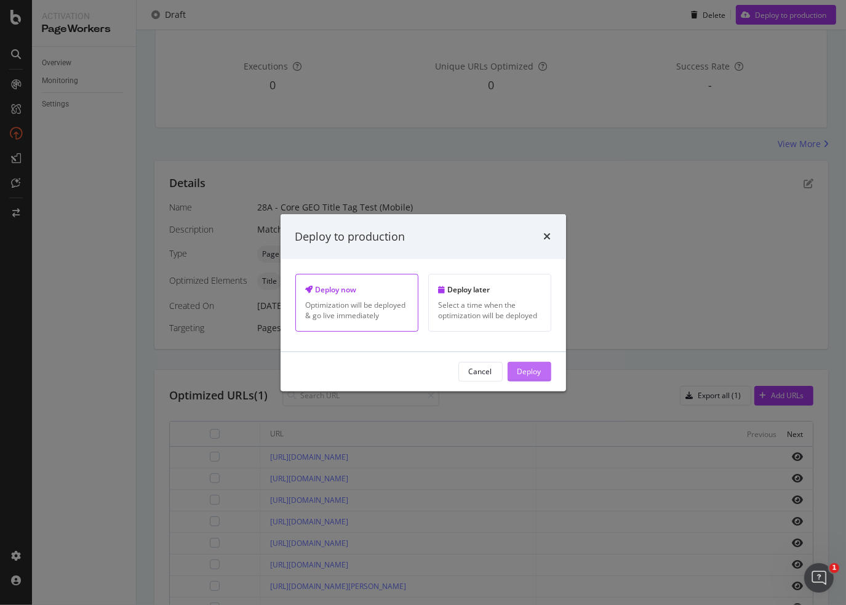
click at [534, 372] on div "Deploy" at bounding box center [530, 371] width 24 height 10
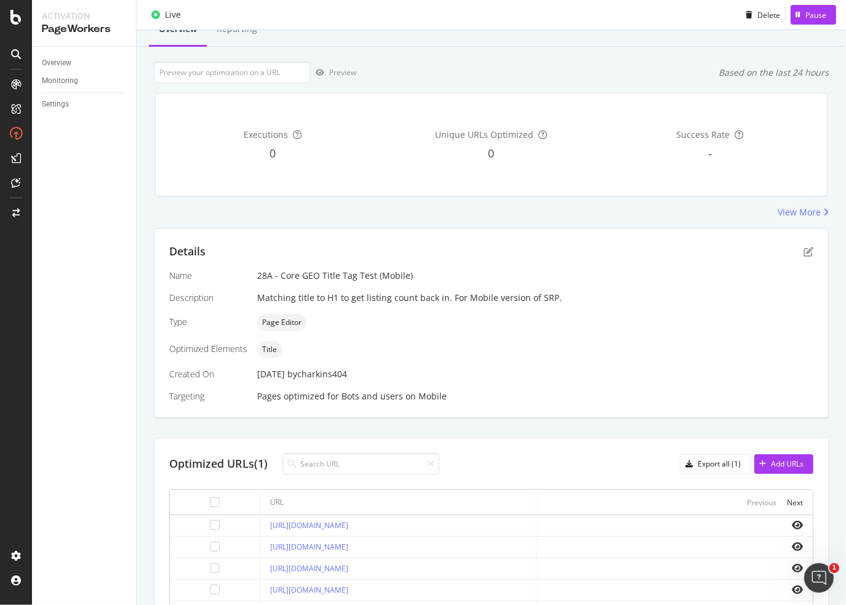
scroll to position [0, 0]
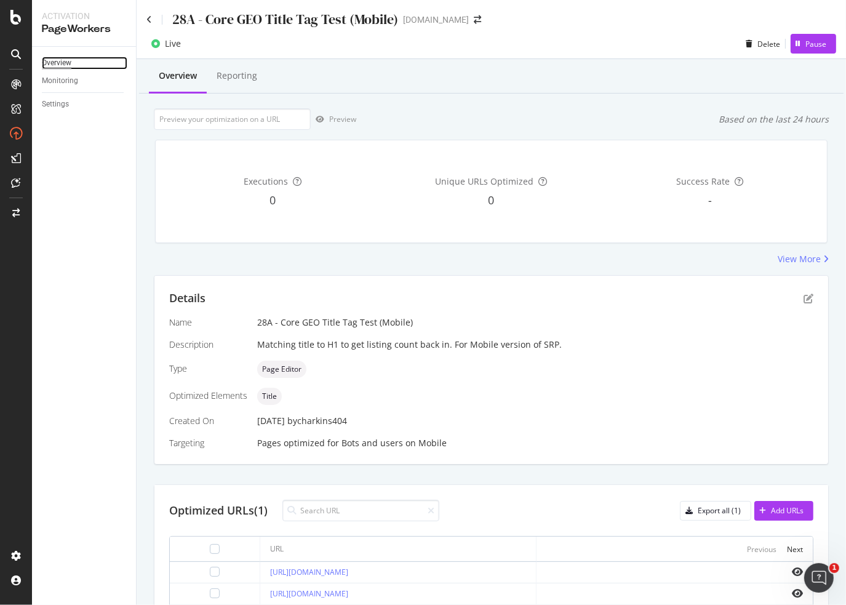
click at [55, 64] on div "Overview" at bounding box center [57, 63] width 30 height 13
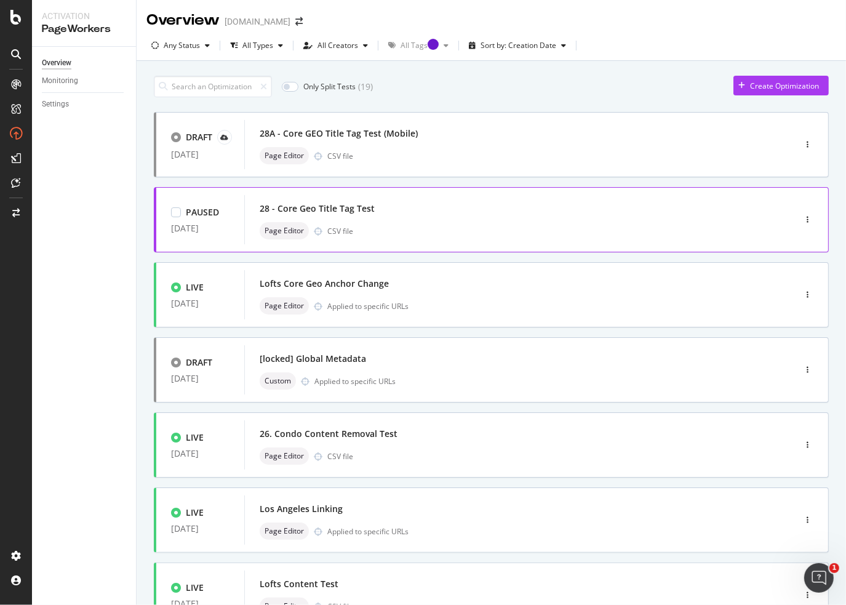
click at [355, 210] on div "28 - Core Geo Title Tag Test" at bounding box center [317, 209] width 115 height 12
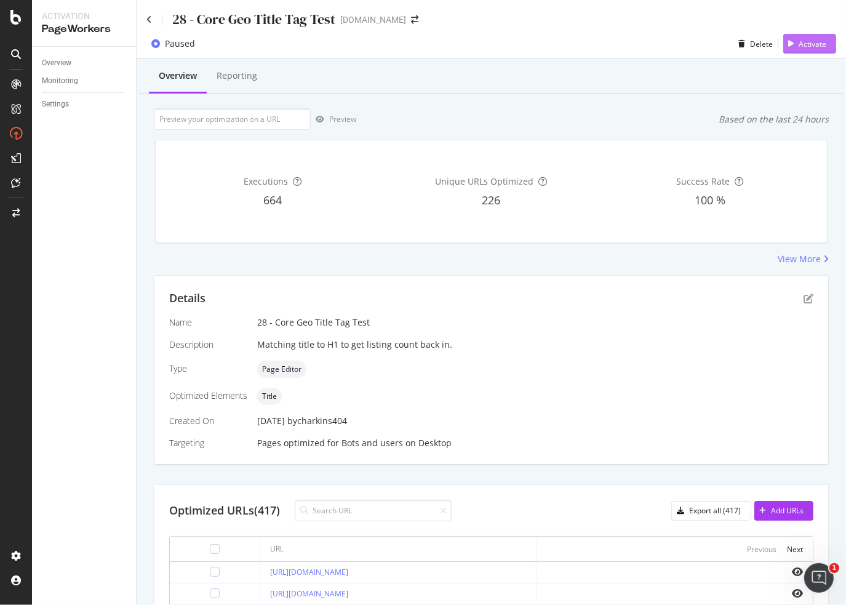
click at [803, 46] on div "Activate" at bounding box center [813, 44] width 28 height 10
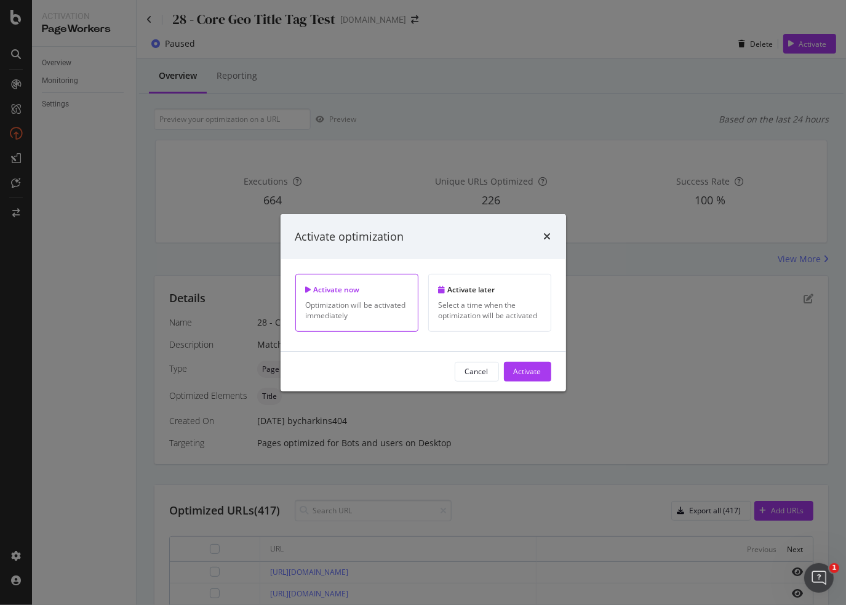
click at [536, 376] on div "Activate" at bounding box center [528, 372] width 28 height 18
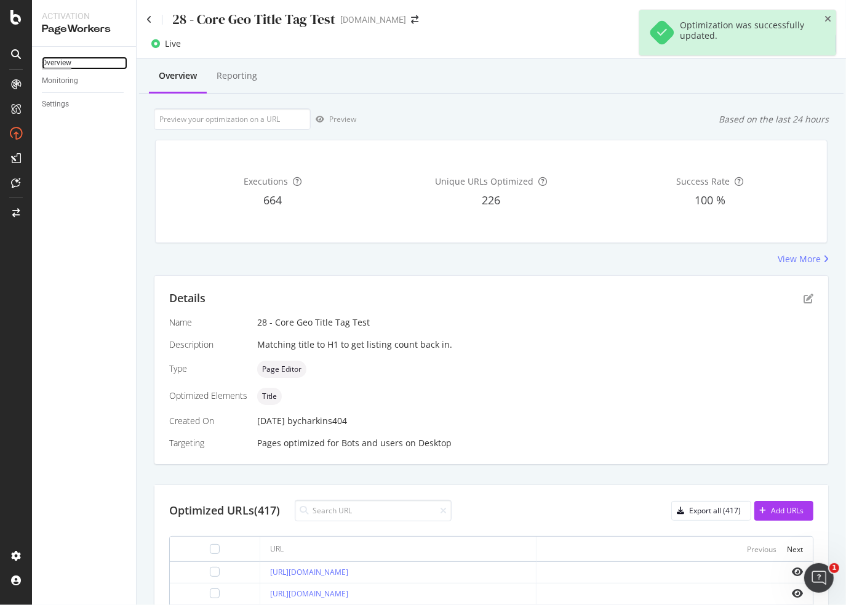
click at [52, 62] on div "Overview" at bounding box center [57, 63] width 30 height 13
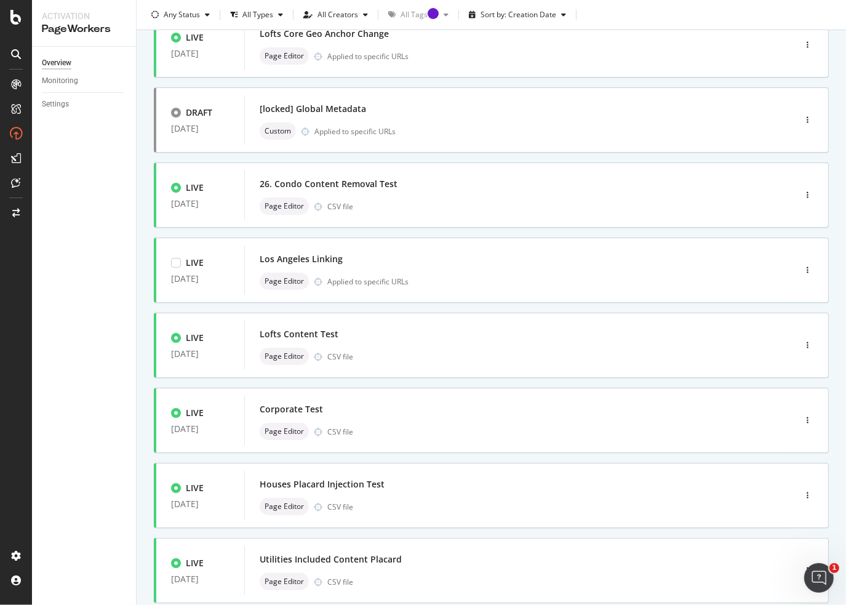
scroll to position [327, 0]
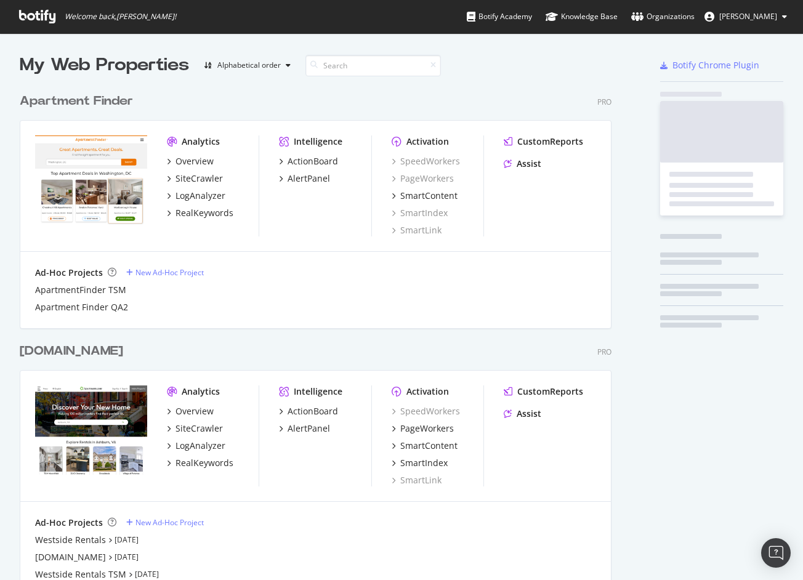
scroll to position [3098, 592]
